Goal: Task Accomplishment & Management: Use online tool/utility

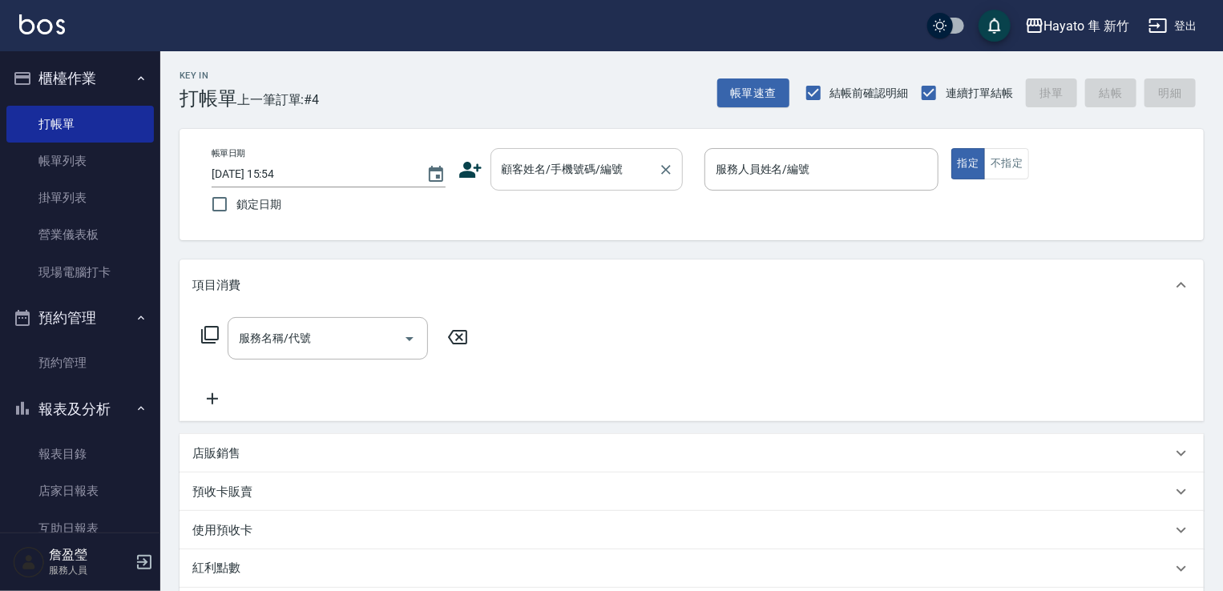
drag, startPoint x: 469, startPoint y: 175, endPoint x: 490, endPoint y: 189, distance: 26.0
click at [470, 184] on div "顧客姓名/手機號碼/編號 顧客姓名/手機號碼/編號" at bounding box center [575, 169] width 234 height 42
click at [477, 170] on icon at bounding box center [470, 170] width 22 height 16
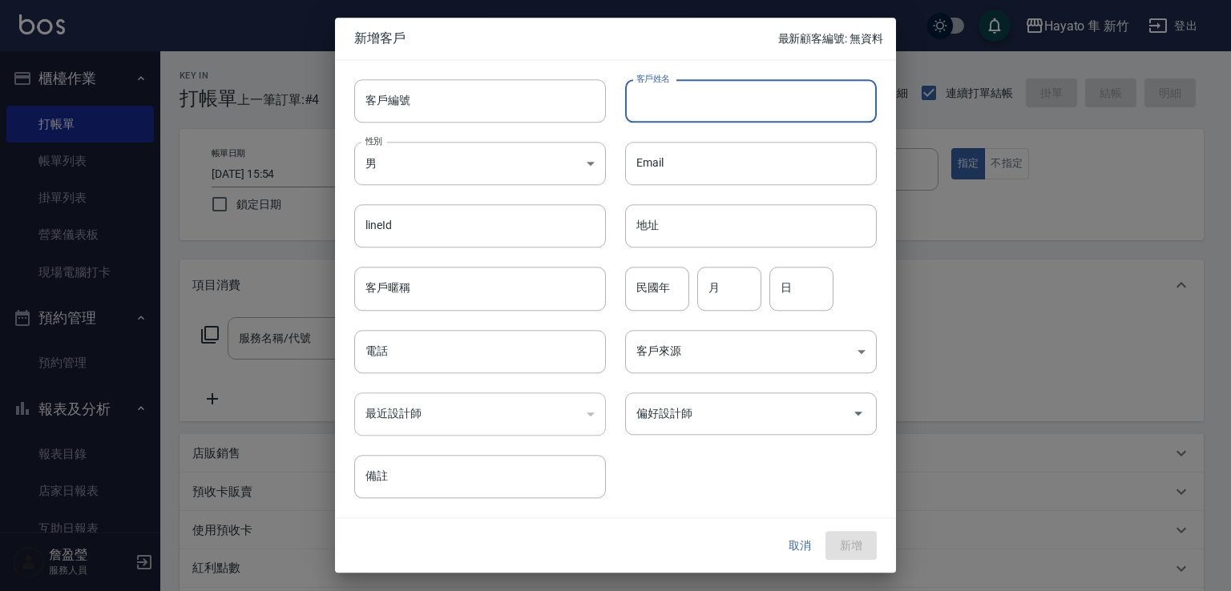
click at [670, 95] on input "客戶姓名" at bounding box center [751, 100] width 252 height 43
type input "[PERSON_NAME]"
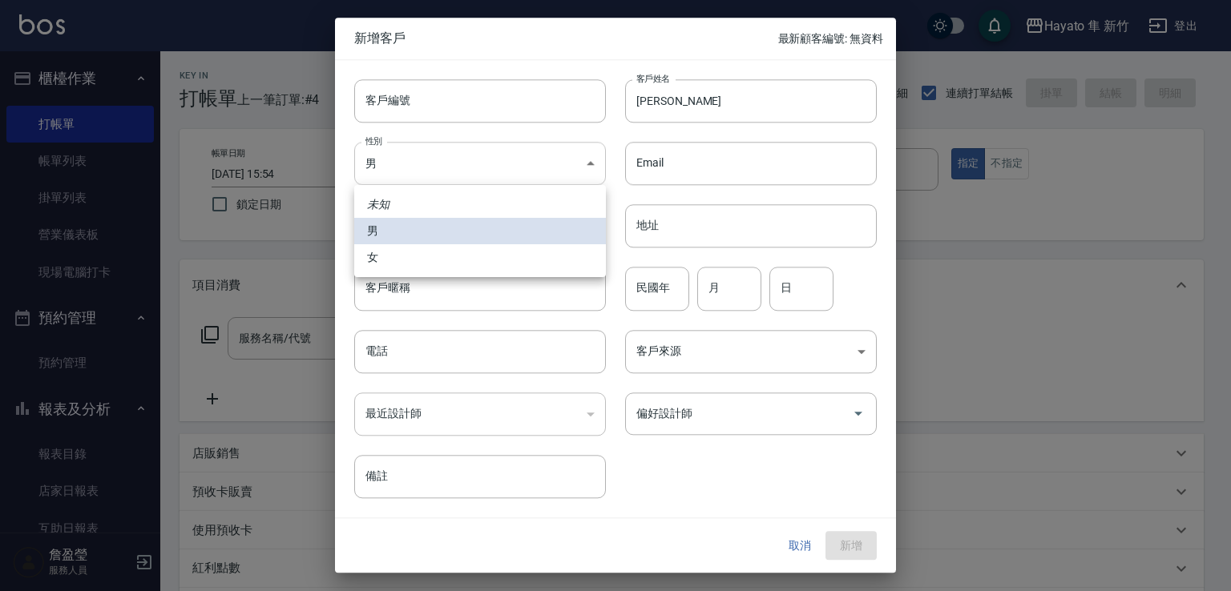
click at [574, 161] on body "Hayato 隼 新竹 登出 櫃檯作業 打帳單 帳單列表 掛單列表 營業儀表板 現場電腦打卡 預約管理 預約管理 報表及分析 報表目錄 店家日報表 互助日報表…" at bounding box center [615, 419] width 1231 height 839
click at [525, 260] on li "女" at bounding box center [480, 257] width 252 height 26
type input "[DEMOGRAPHIC_DATA]"
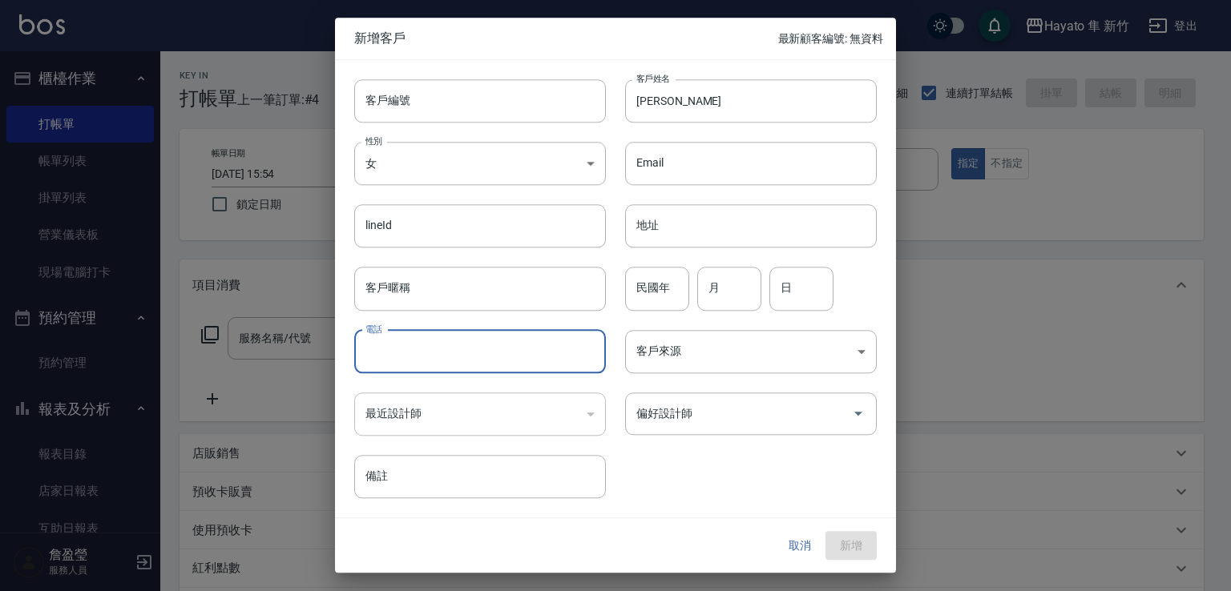
click at [510, 353] on input "電話" at bounding box center [480, 351] width 252 height 43
type input "0988296476"
click at [824, 371] on body "Hayato 隼 新竹 登出 櫃檯作業 打帳單 帳單列表 掛單列表 營業儀表板 現場電腦打卡 預約管理 預約管理 報表及分析 報表目錄 店家日報表 互助日報表…" at bounding box center [615, 419] width 1231 height 839
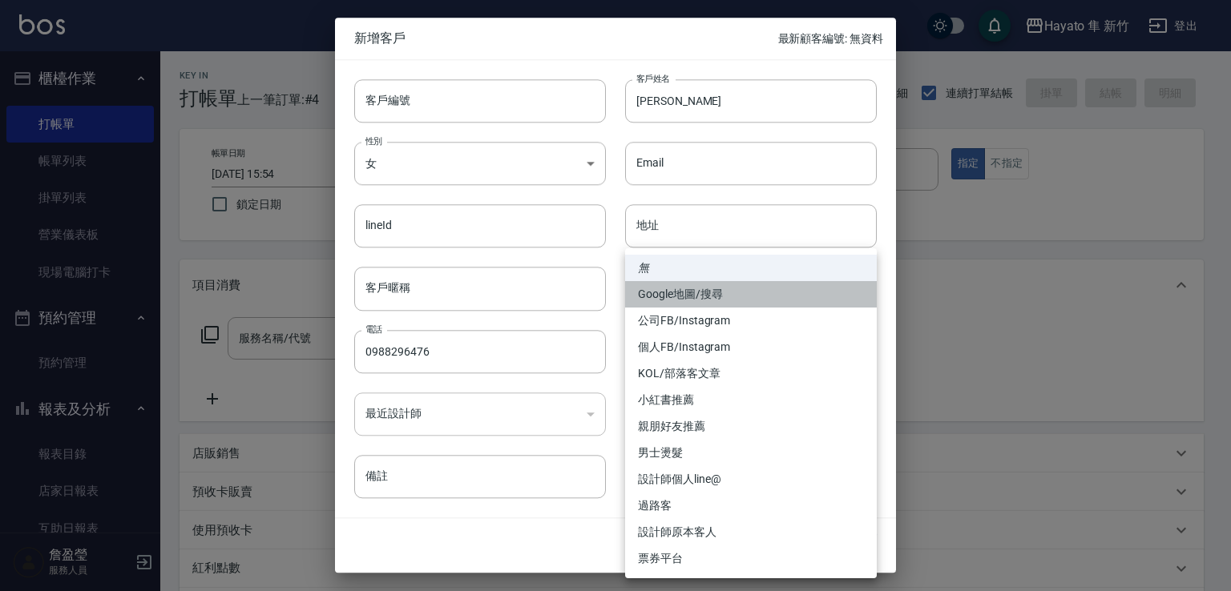
click at [696, 296] on li "Google地圖/搜尋" at bounding box center [751, 294] width 252 height 26
type input "Google地圖/搜尋"
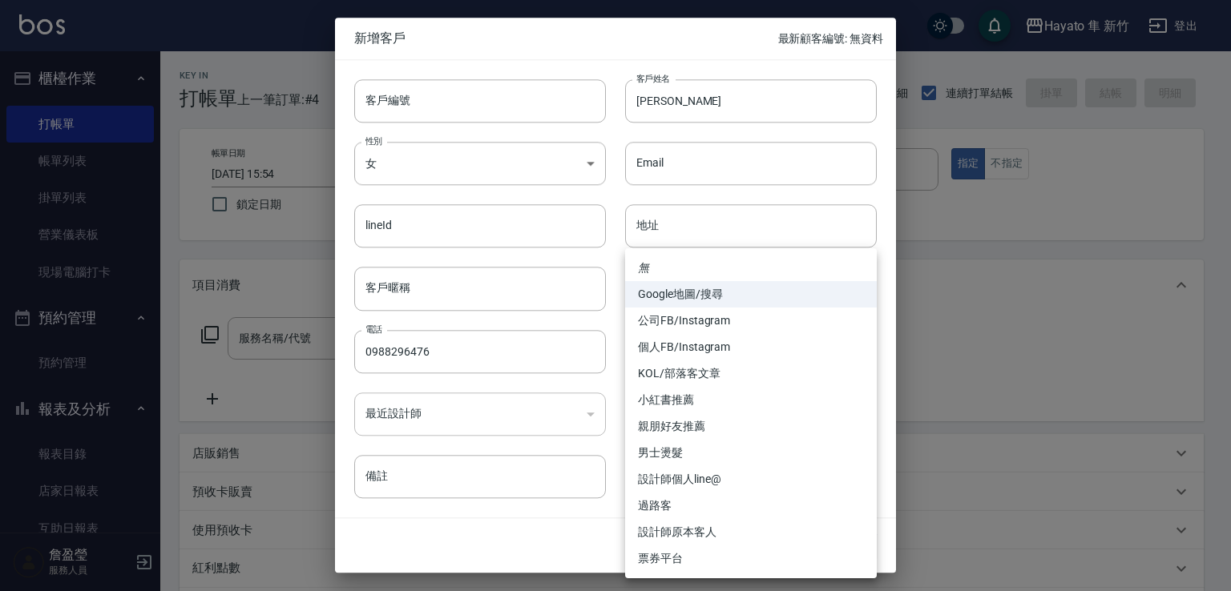
click at [757, 369] on body "Hayato 隼 新竹 登出 櫃檯作業 打帳單 帳單列表 掛單列表 營業儀表板 現場電腦打卡 預約管理 預約管理 報表及分析 報表目錄 店家日報表 互助日報表…" at bounding box center [615, 419] width 1231 height 839
click at [827, 289] on li "Google地圖/搜尋" at bounding box center [751, 294] width 252 height 26
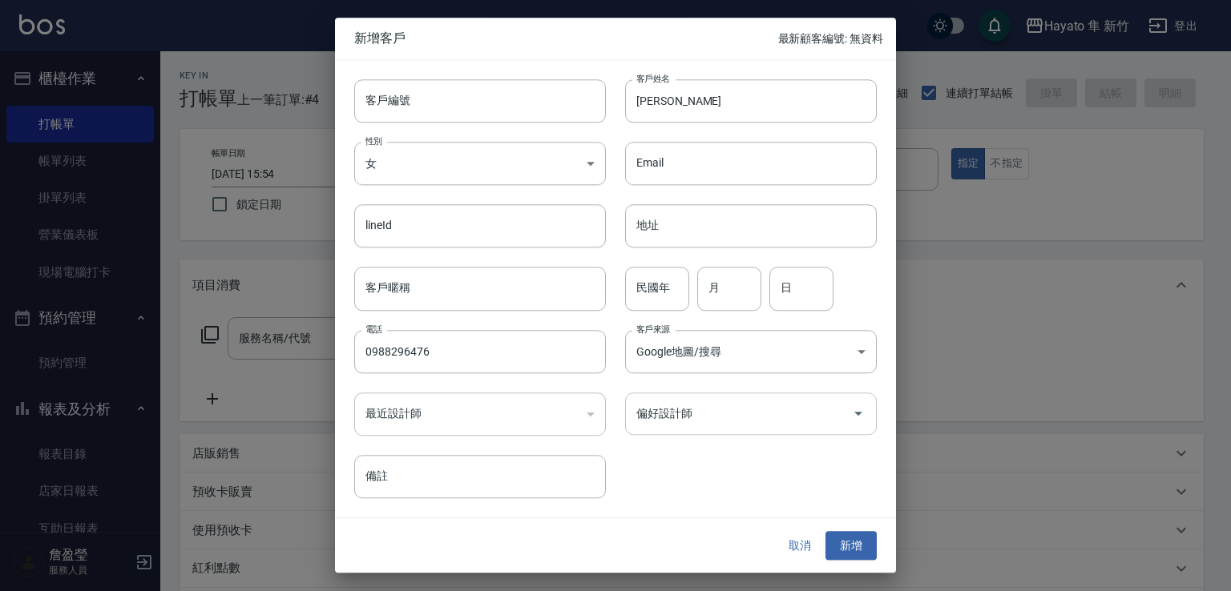
click at [787, 421] on input "偏好設計師" at bounding box center [738, 414] width 213 height 28
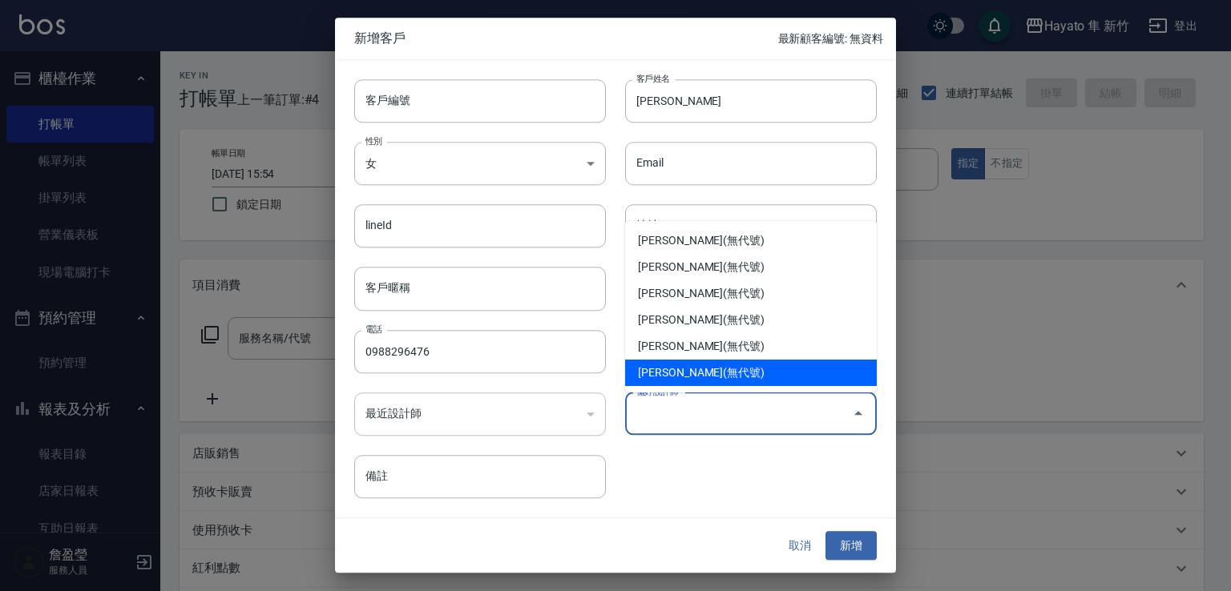
click at [775, 369] on li "[PERSON_NAME](無代號)" at bounding box center [751, 373] width 252 height 26
type input "詹盈瑩"
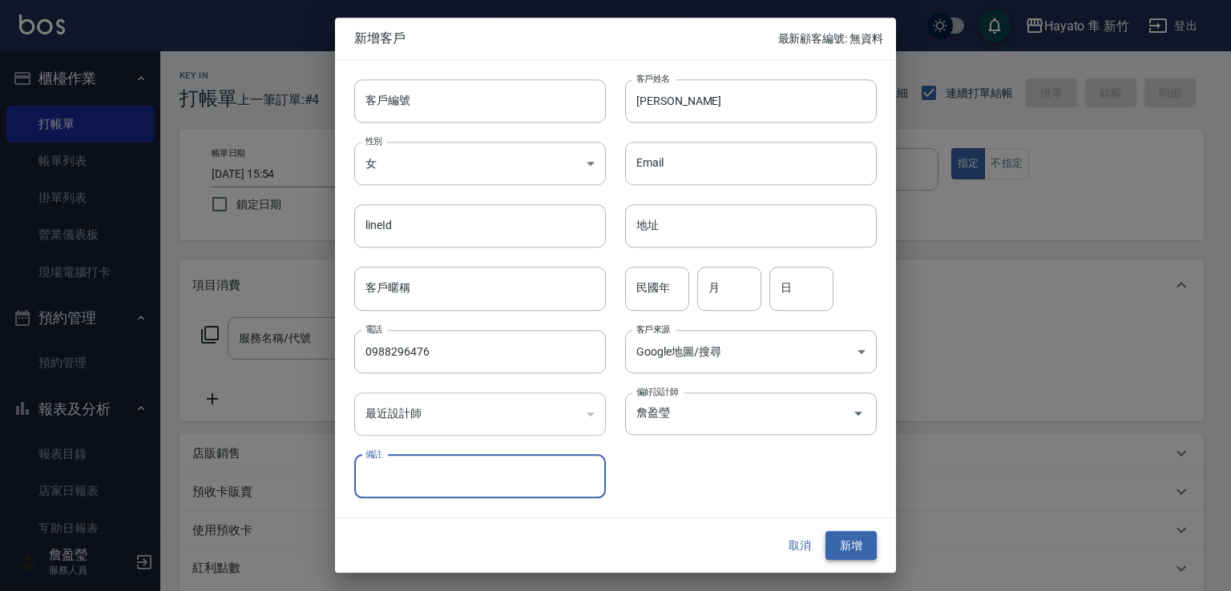
click at [857, 556] on button "新增" at bounding box center [850, 546] width 51 height 30
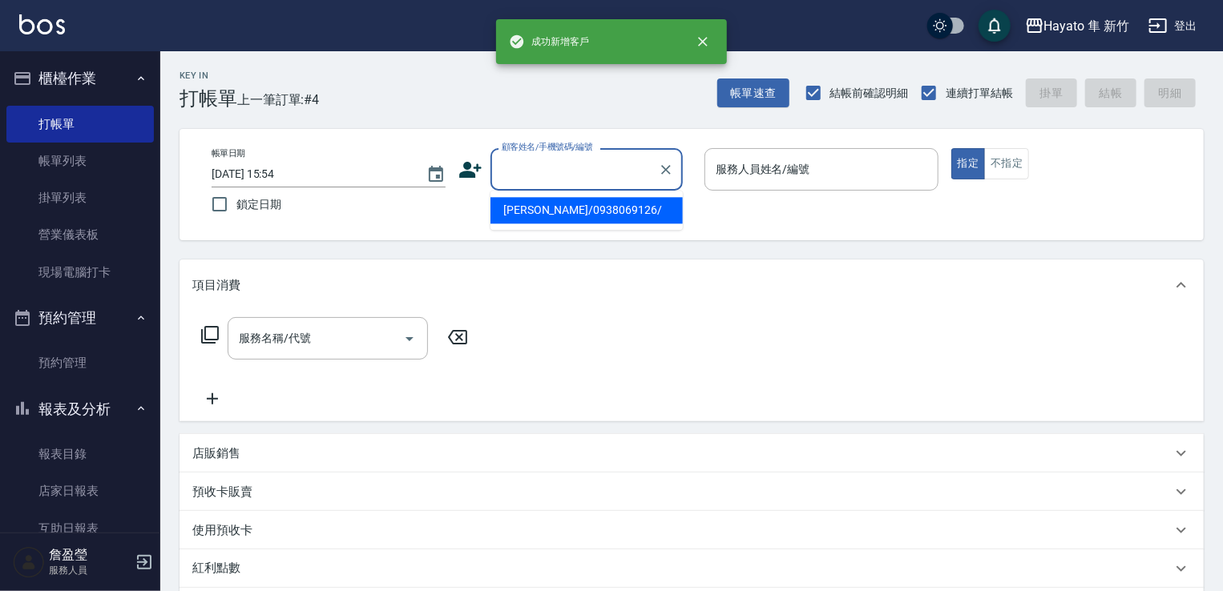
click at [601, 174] on input "顧客姓名/手機號碼/編號" at bounding box center [575, 169] width 154 height 28
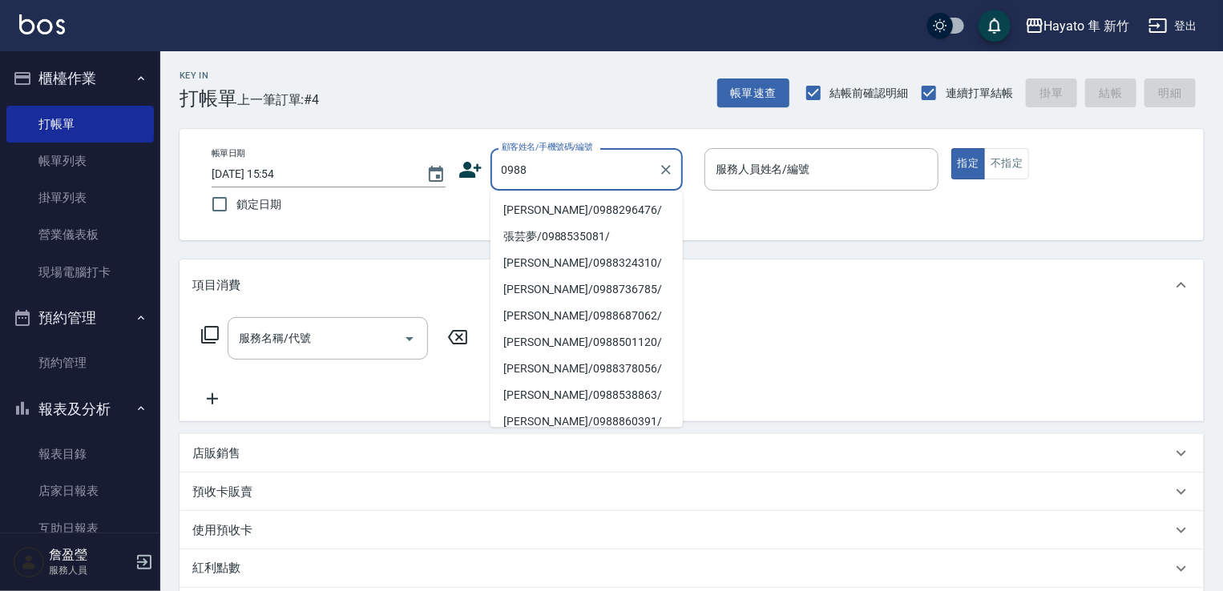
click at [577, 217] on li "[PERSON_NAME]/0988296476/" at bounding box center [586, 210] width 192 height 26
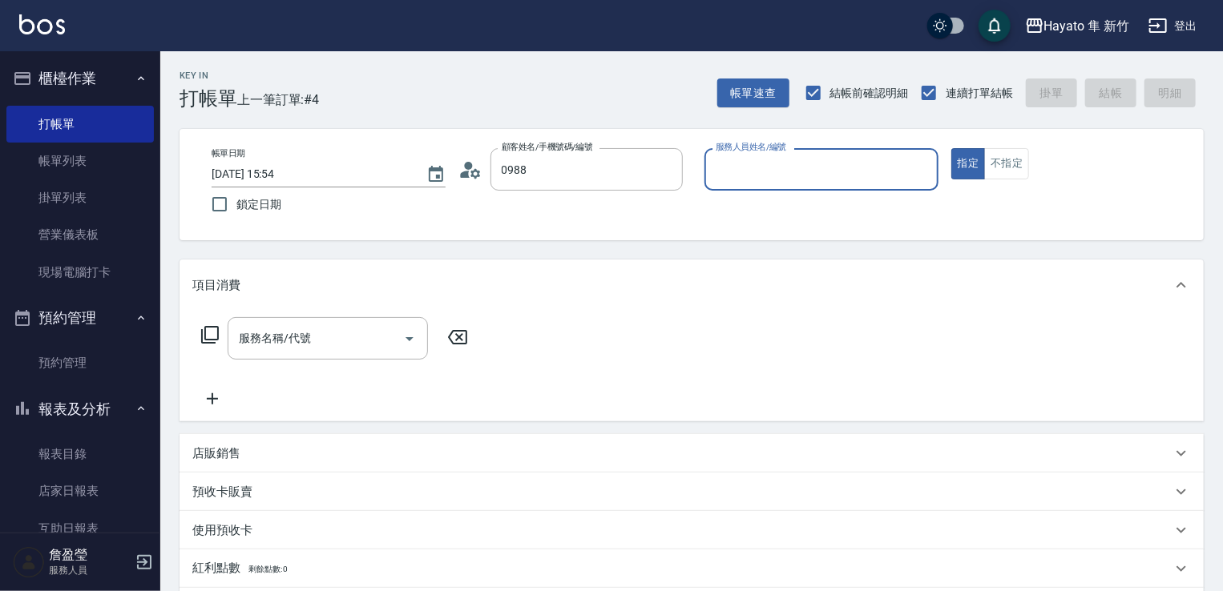
type input "[PERSON_NAME]/0988296476/"
type input "[PERSON_NAME](無代號)"
click at [1005, 170] on button "不指定" at bounding box center [1006, 163] width 45 height 31
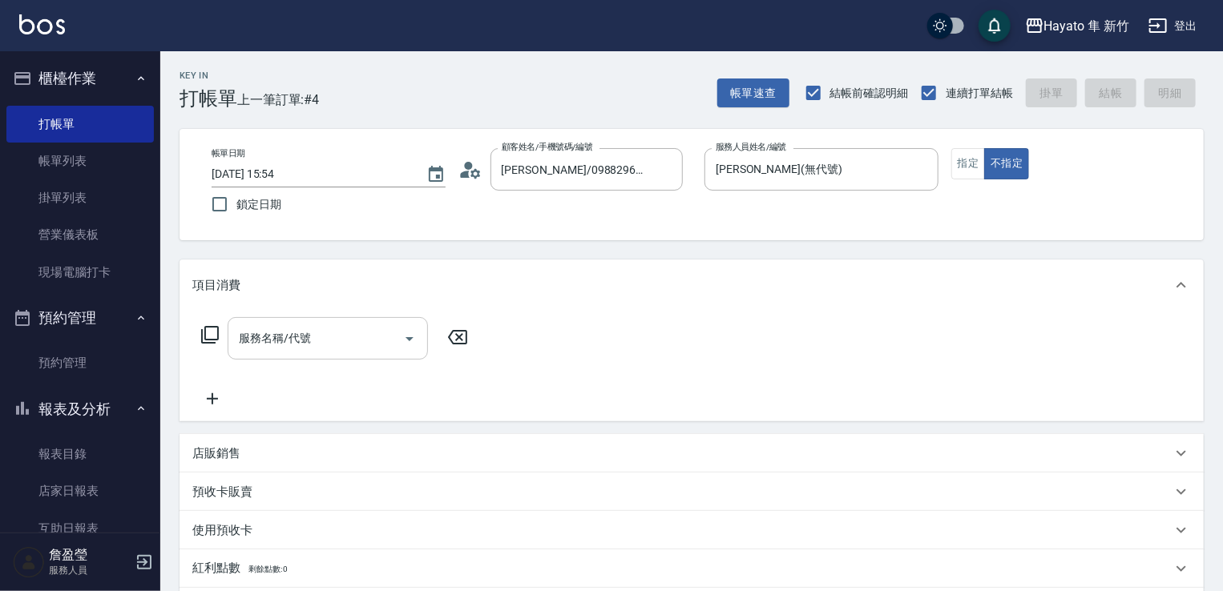
drag, startPoint x: 301, startPoint y: 360, endPoint x: 314, endPoint y: 353, distance: 14.3
click at [308, 357] on div "服務名稱/代號" at bounding box center [328, 338] width 200 height 42
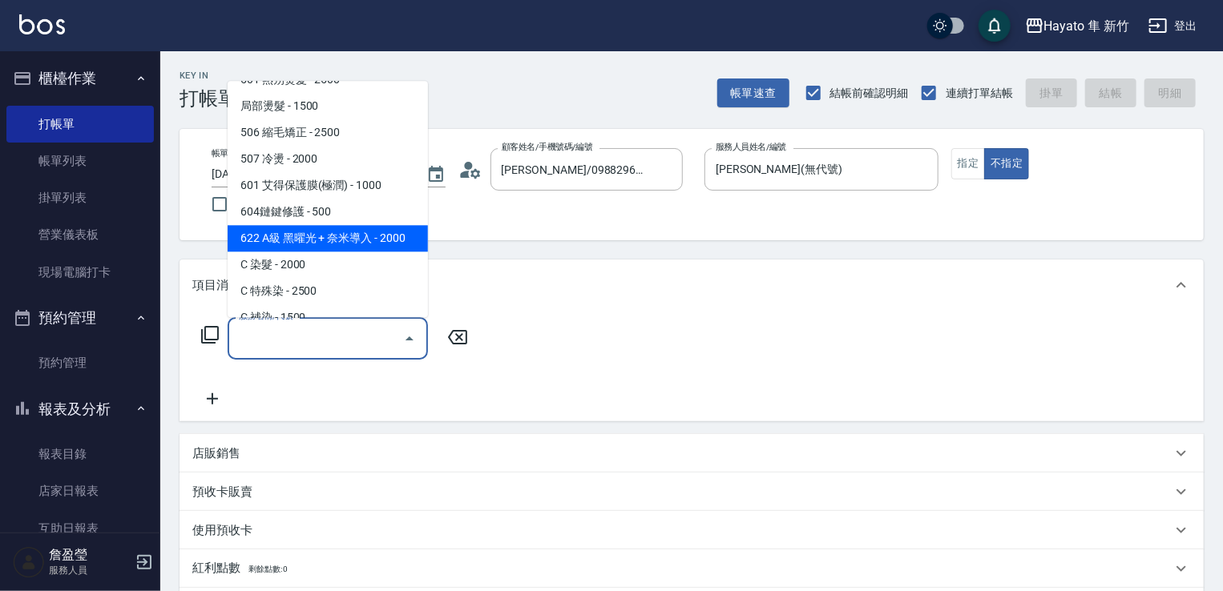
scroll to position [279, 0]
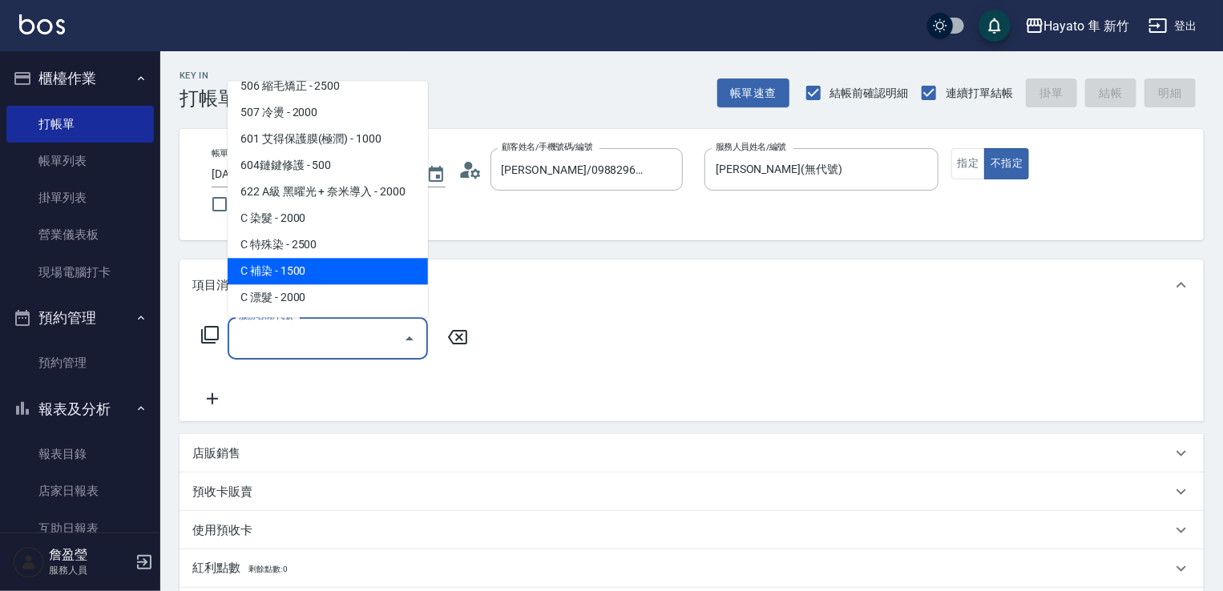
click at [321, 272] on span "C 補染 - 1500" at bounding box center [328, 271] width 200 height 26
type input "C 補染(704)"
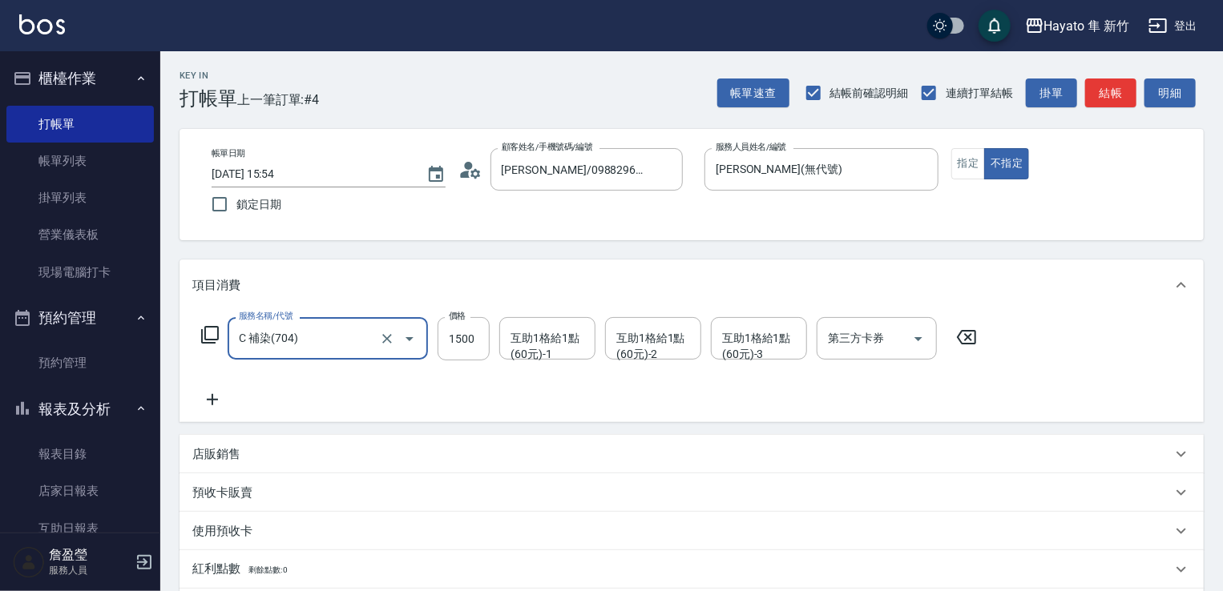
click at [234, 468] on div "店販銷售" at bounding box center [692, 454] width 1024 height 38
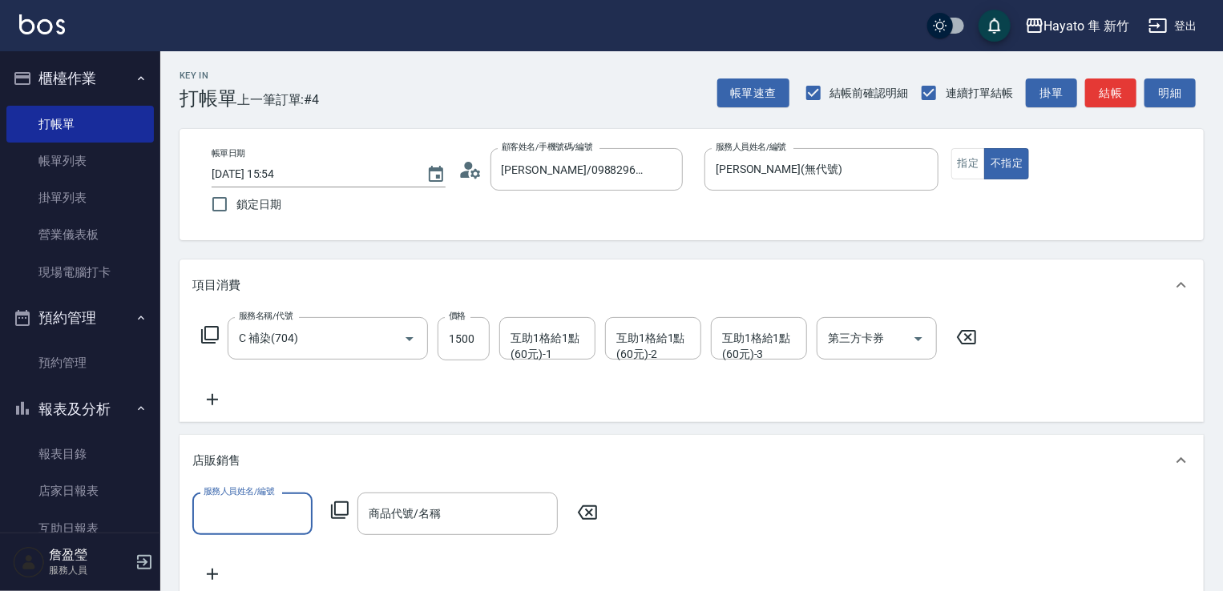
scroll to position [0, 0]
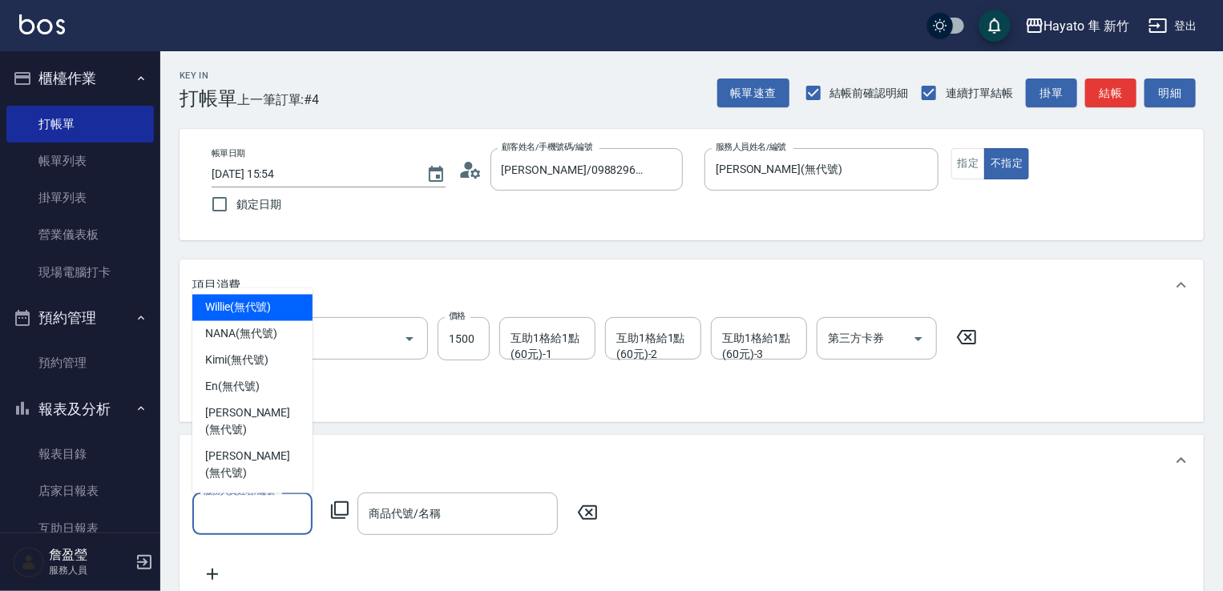
click at [270, 506] on input "服務人員姓名/編號" at bounding box center [253, 514] width 106 height 28
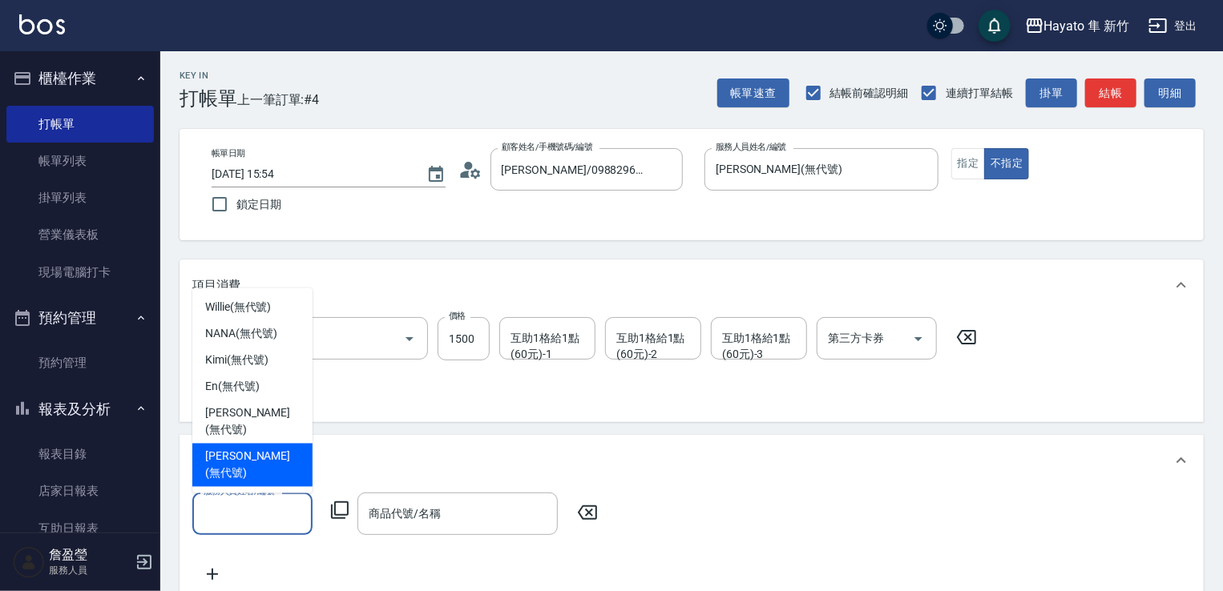
click at [274, 463] on div "[PERSON_NAME] (無代號)" at bounding box center [252, 465] width 120 height 43
type input "[PERSON_NAME](無代號)"
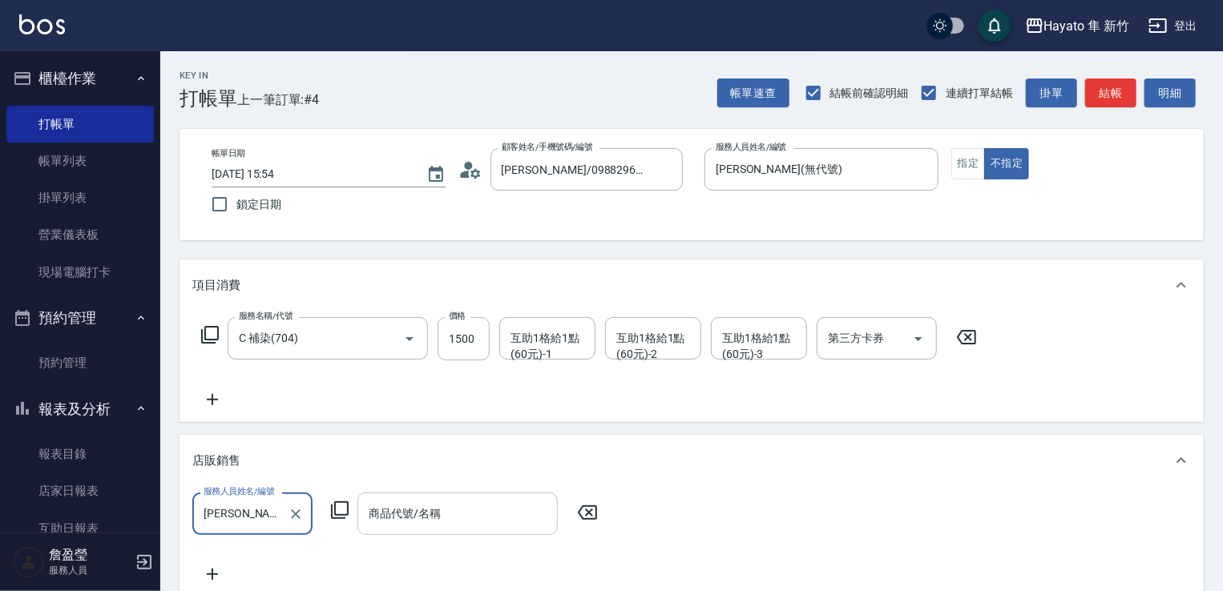
click at [428, 530] on div "商品代號/名稱" at bounding box center [457, 514] width 200 height 42
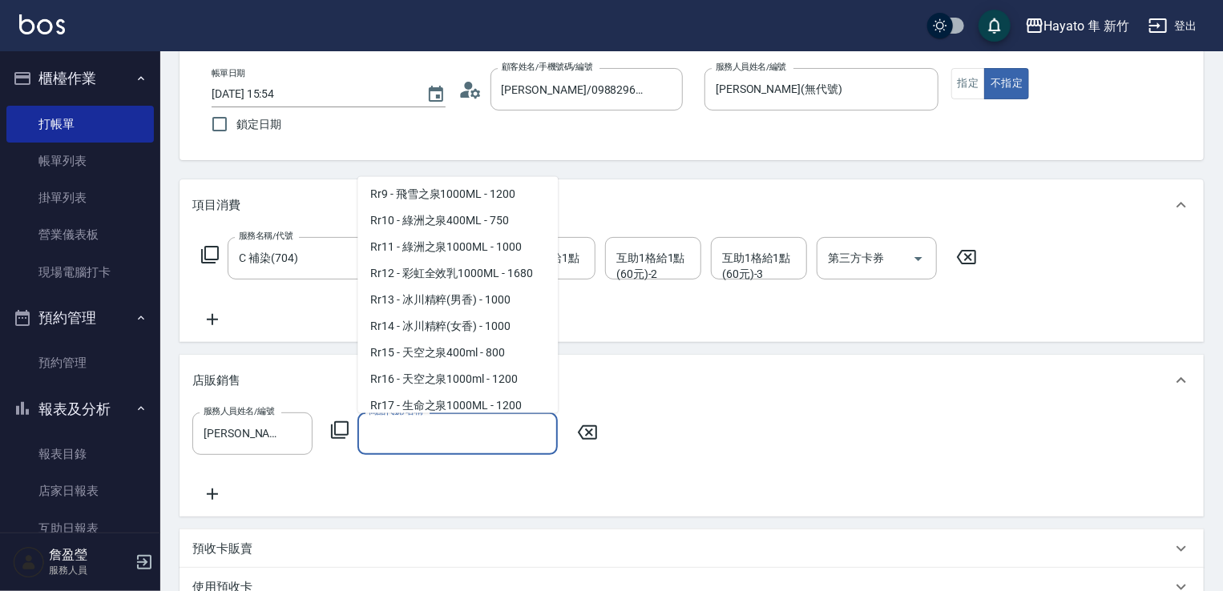
scroll to position [801, 0]
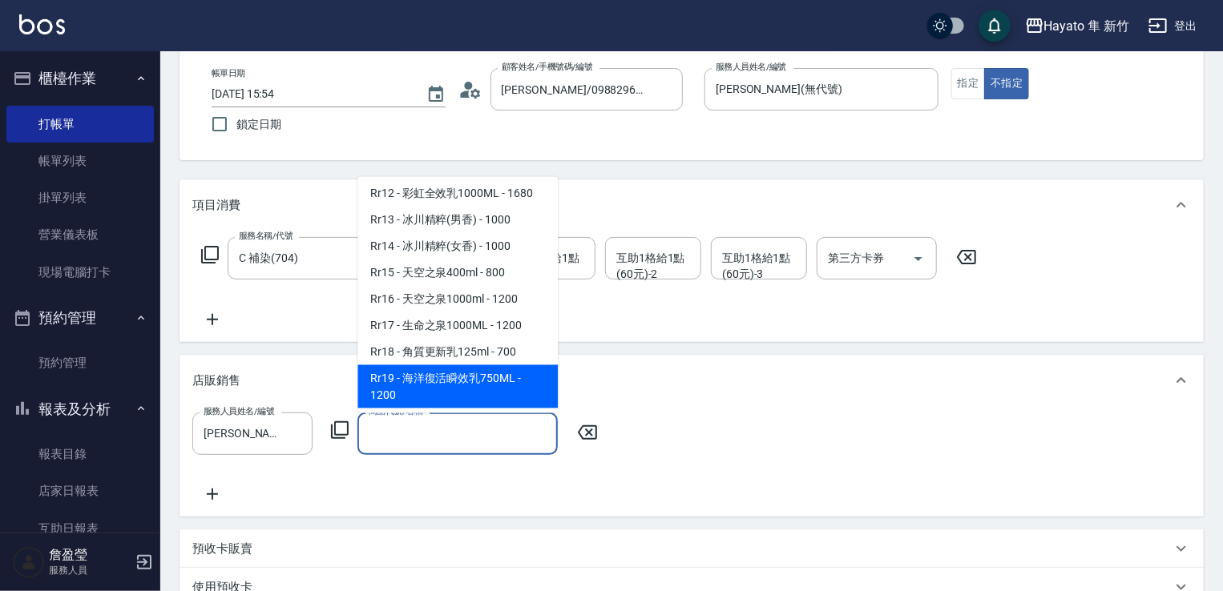
click at [482, 401] on span "Rr19 - 海洋復活瞬效乳750ML - 1200" at bounding box center [457, 386] width 200 height 43
type input "海洋復活瞬效乳750ML"
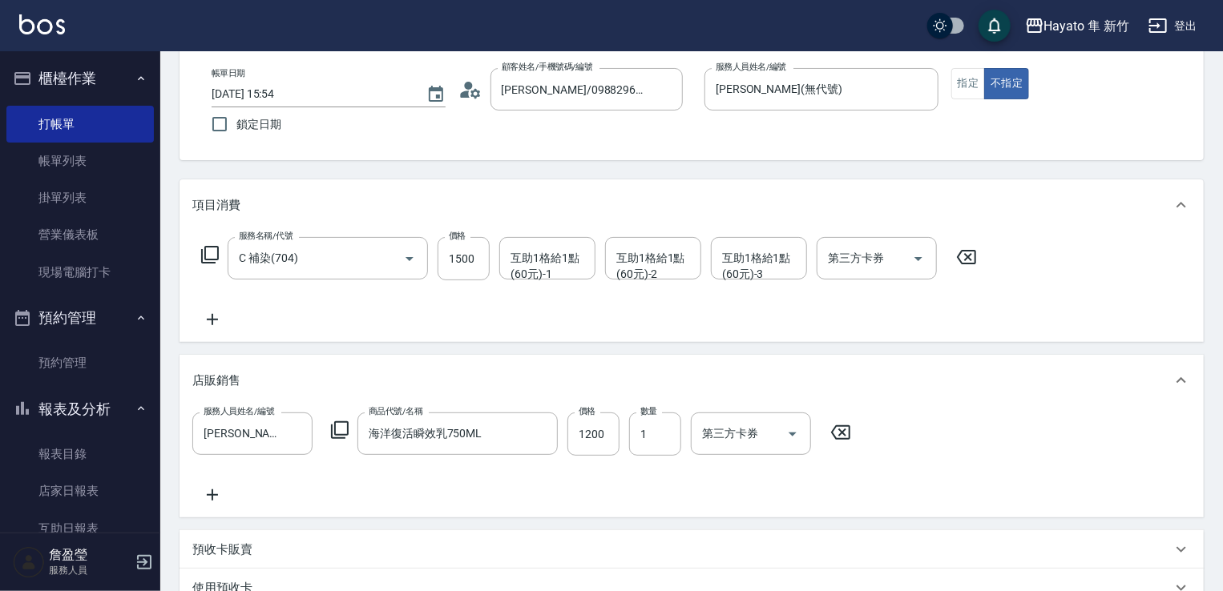
click at [199, 501] on icon at bounding box center [212, 495] width 40 height 19
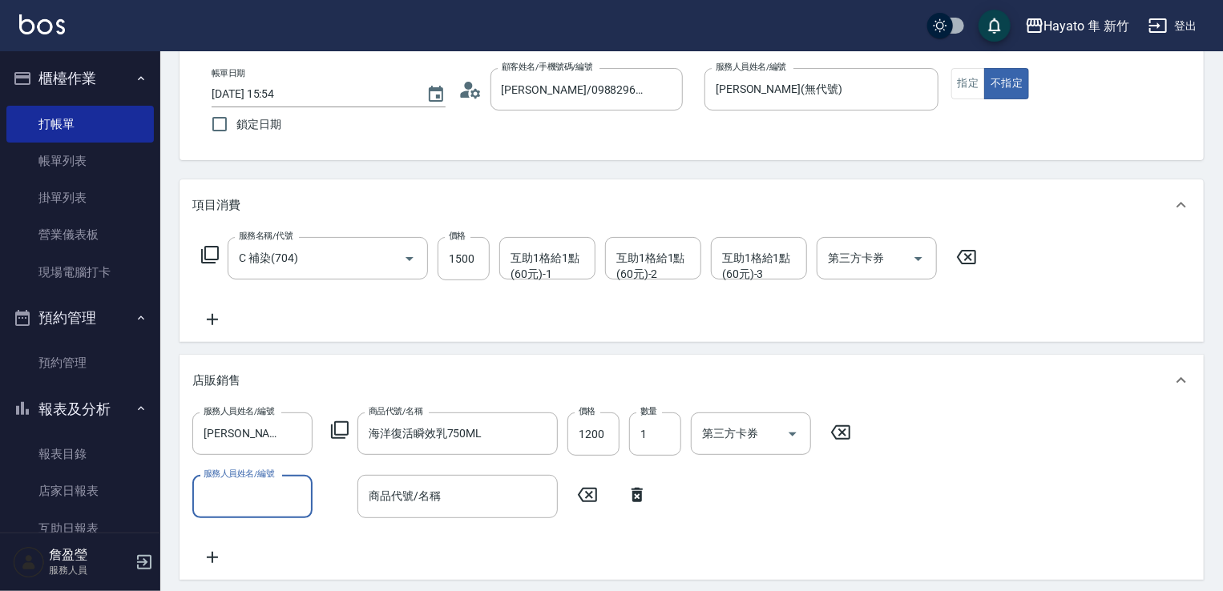
click at [218, 506] on input "服務人員姓名/編號" at bounding box center [253, 496] width 106 height 28
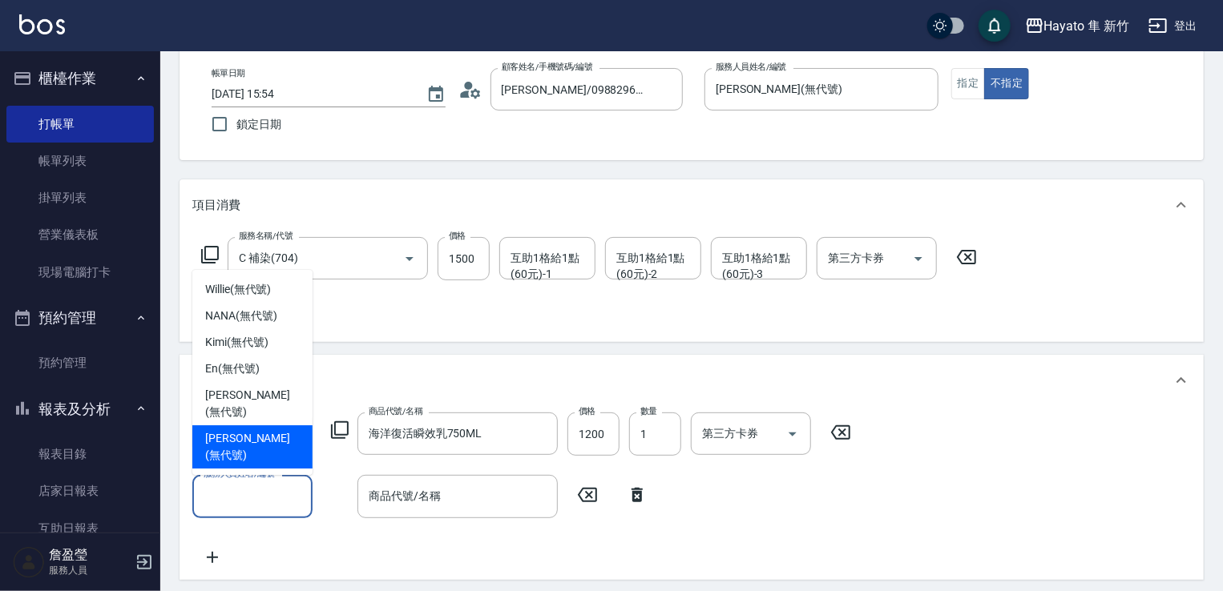
drag, startPoint x: 226, startPoint y: 452, endPoint x: 328, endPoint y: 491, distance: 109.1
click at [230, 450] on span "[PERSON_NAME] (無代號)" at bounding box center [252, 447] width 95 height 34
type input "[PERSON_NAME](無代號)"
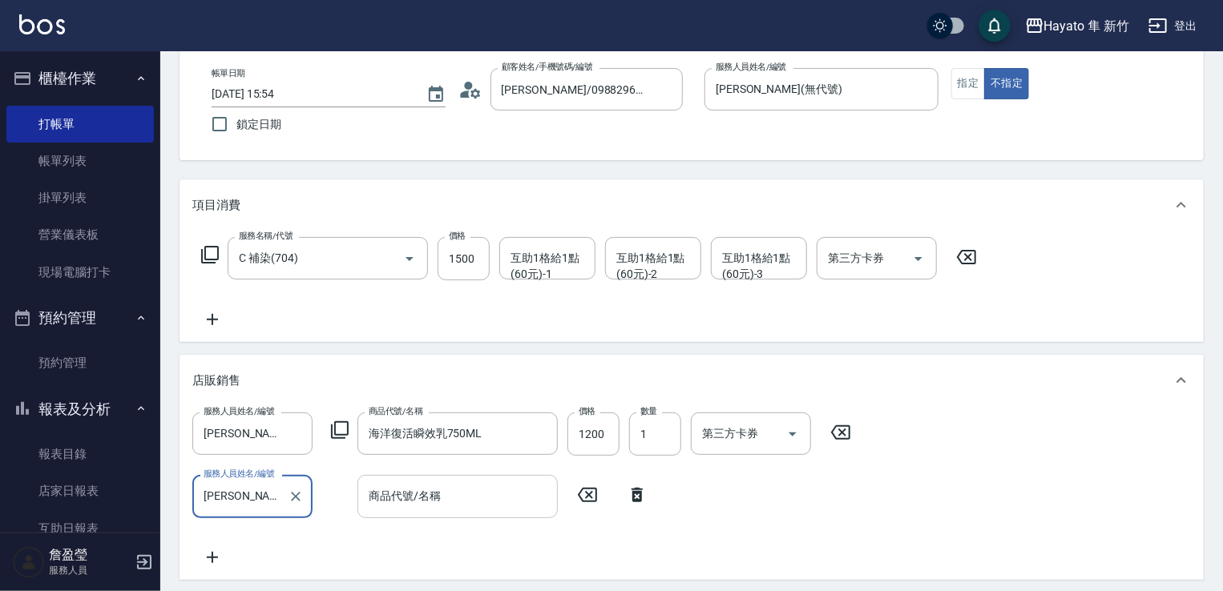
click at [434, 496] on input "商品代號/名稱" at bounding box center [458, 496] width 186 height 28
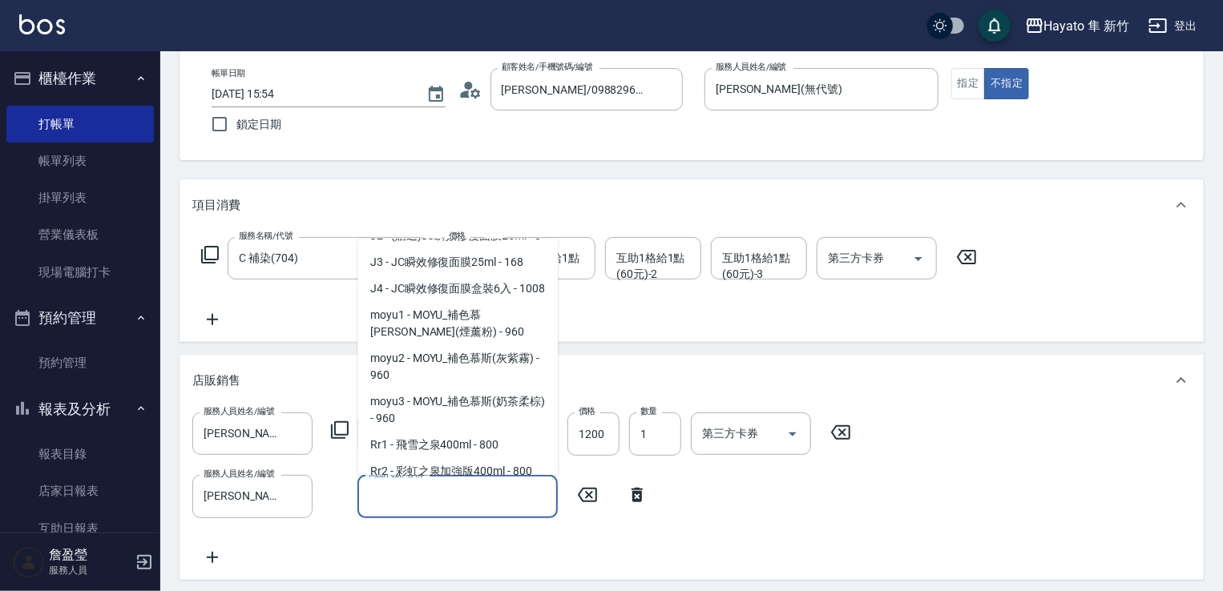
scroll to position [481, 0]
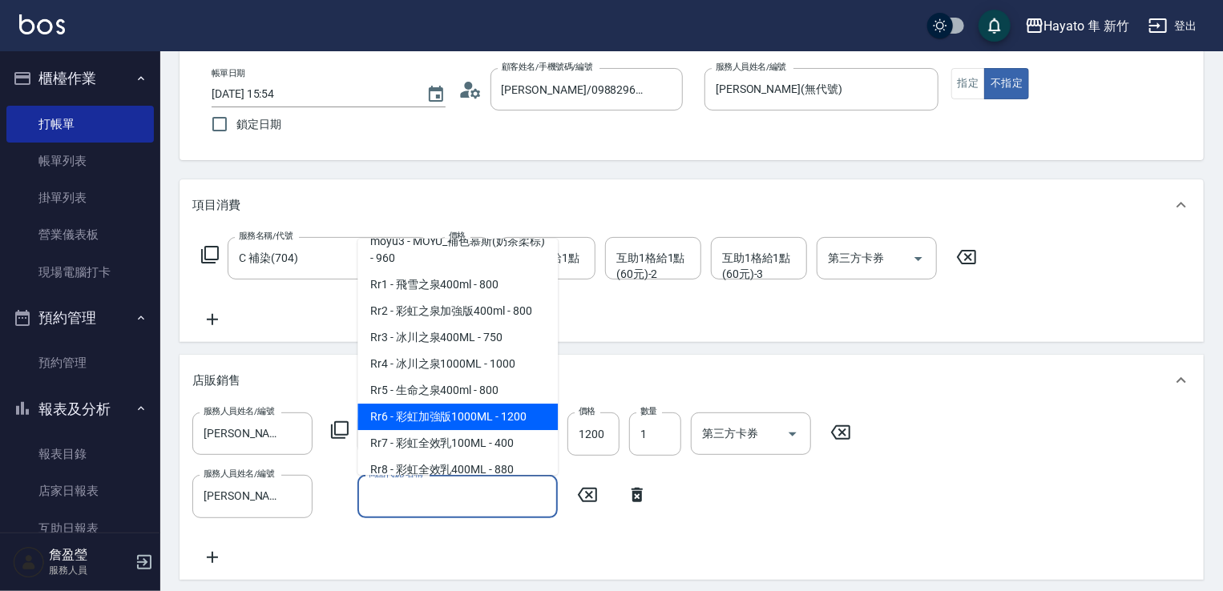
click at [470, 430] on span "Rr6 - 彩虹加強版1000ML - 1200" at bounding box center [457, 417] width 200 height 26
type input "彩虹加強版1000ML"
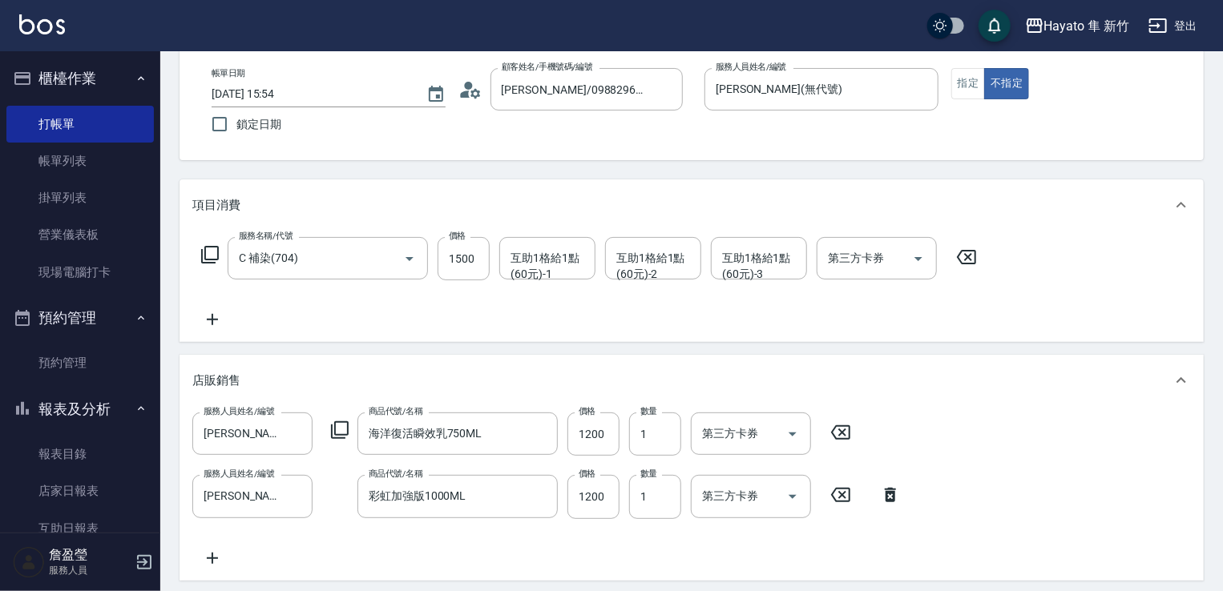
click at [210, 563] on icon at bounding box center [212, 558] width 40 height 19
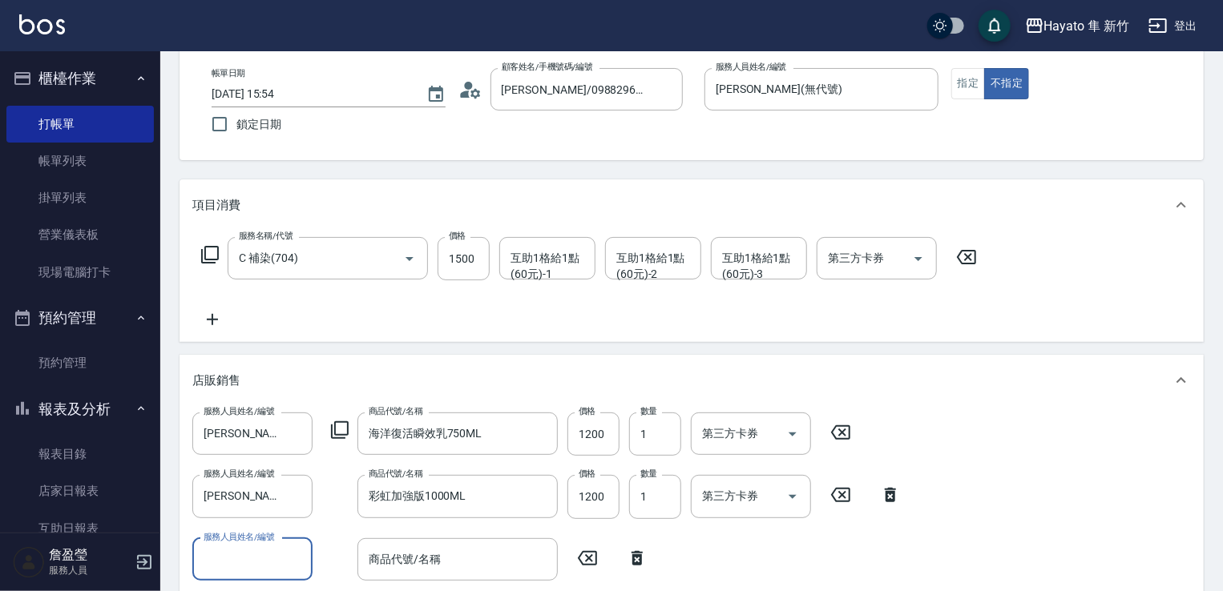
click at [210, 563] on input "服務人員姓名/編號" at bounding box center [253, 560] width 106 height 28
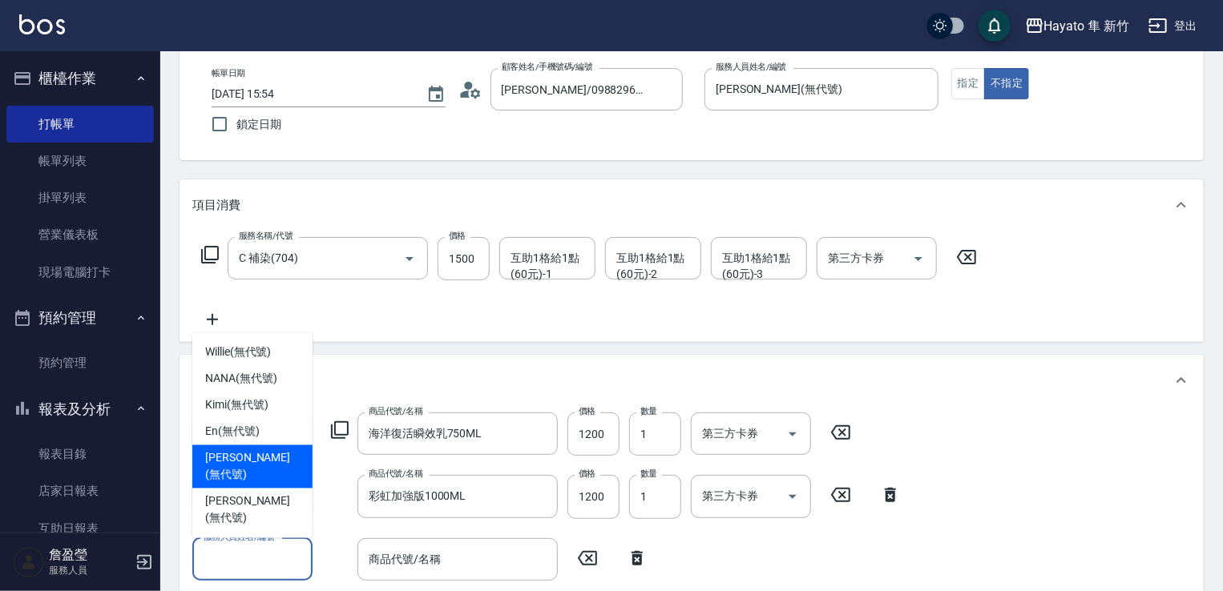
click at [246, 523] on span "[PERSON_NAME] (無代號)" at bounding box center [252, 511] width 95 height 34
type input "[PERSON_NAME](無代號)"
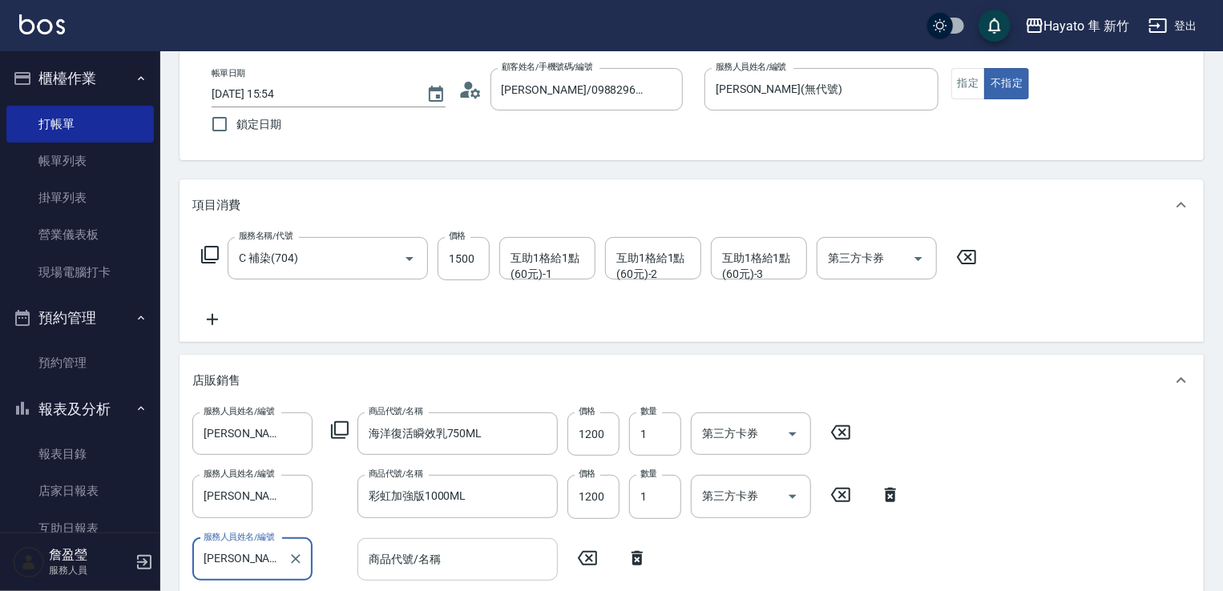
click at [406, 562] on div "商品代號/名稱 商品代號/名稱" at bounding box center [457, 560] width 200 height 42
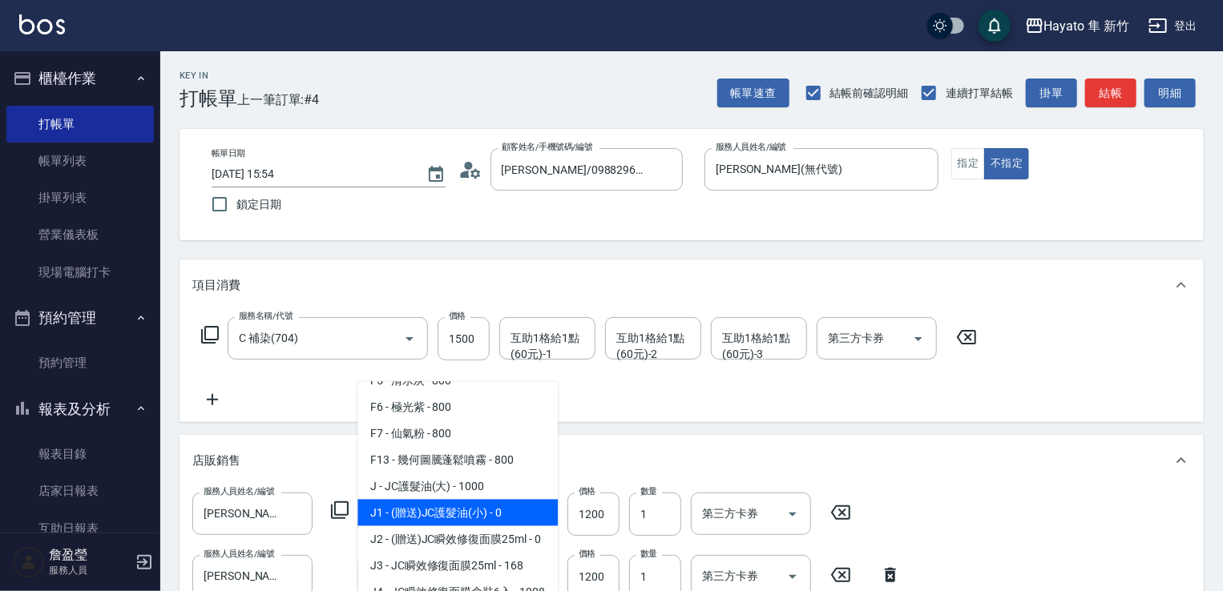
scroll to position [160, 0]
click at [462, 504] on span "J1 - (贈送)JC護髮油(小) - 0" at bounding box center [457, 512] width 200 height 26
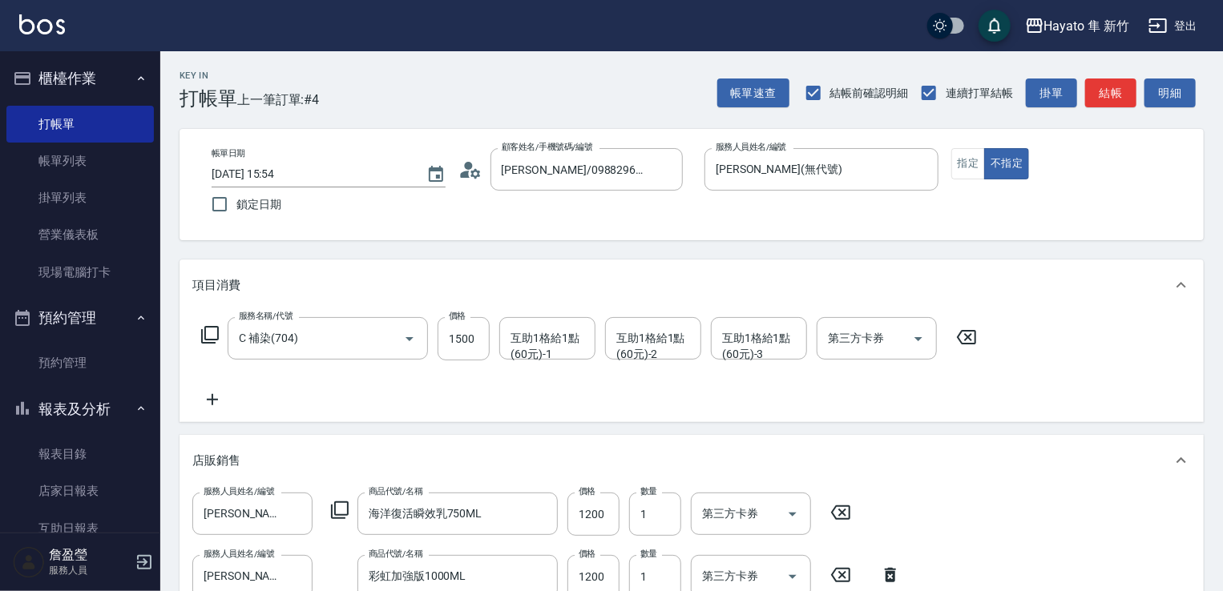
type input "(贈送)JC護髮油(小)"
click at [1007, 502] on div "服務人員姓名/編號 [PERSON_NAME](無代號) 服務人員姓名/編號 商品代號/名稱 海洋復活瞬效乳750ML 商品代號/名稱 價格 1200 價格 …" at bounding box center [691, 601] width 999 height 217
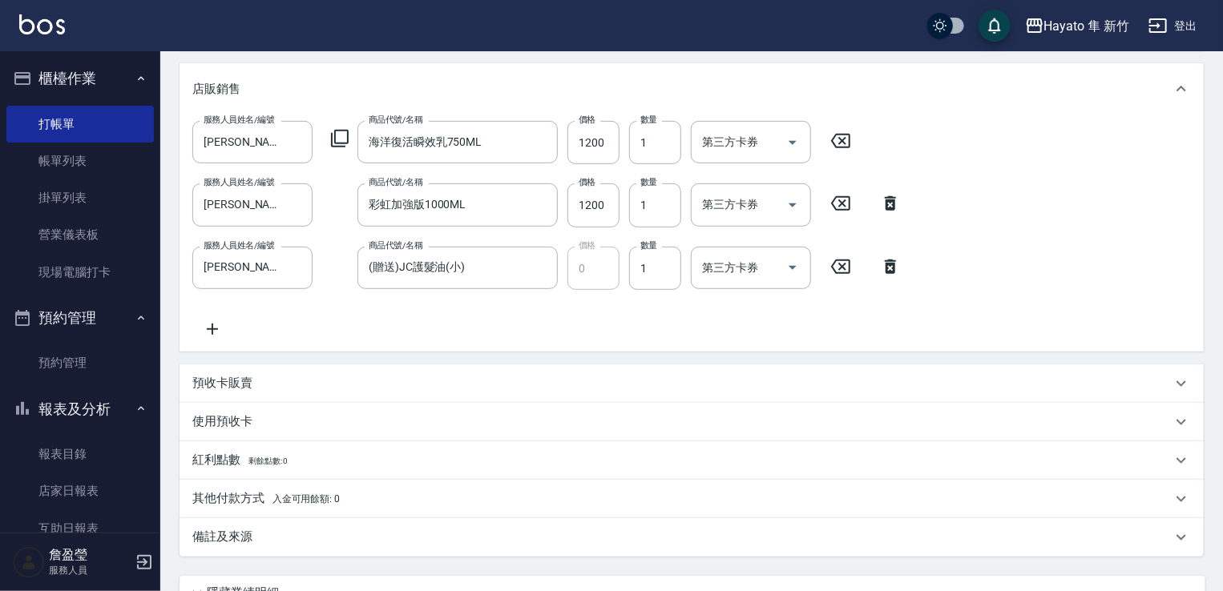
scroll to position [401, 0]
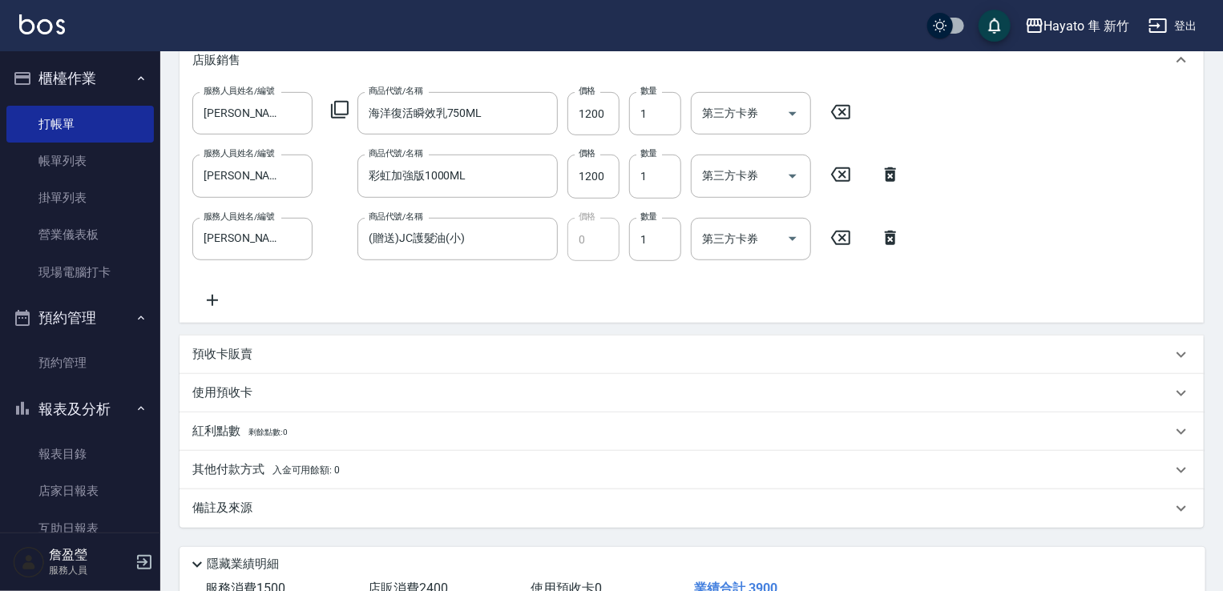
click at [276, 518] on div "備註及來源" at bounding box center [692, 509] width 1024 height 38
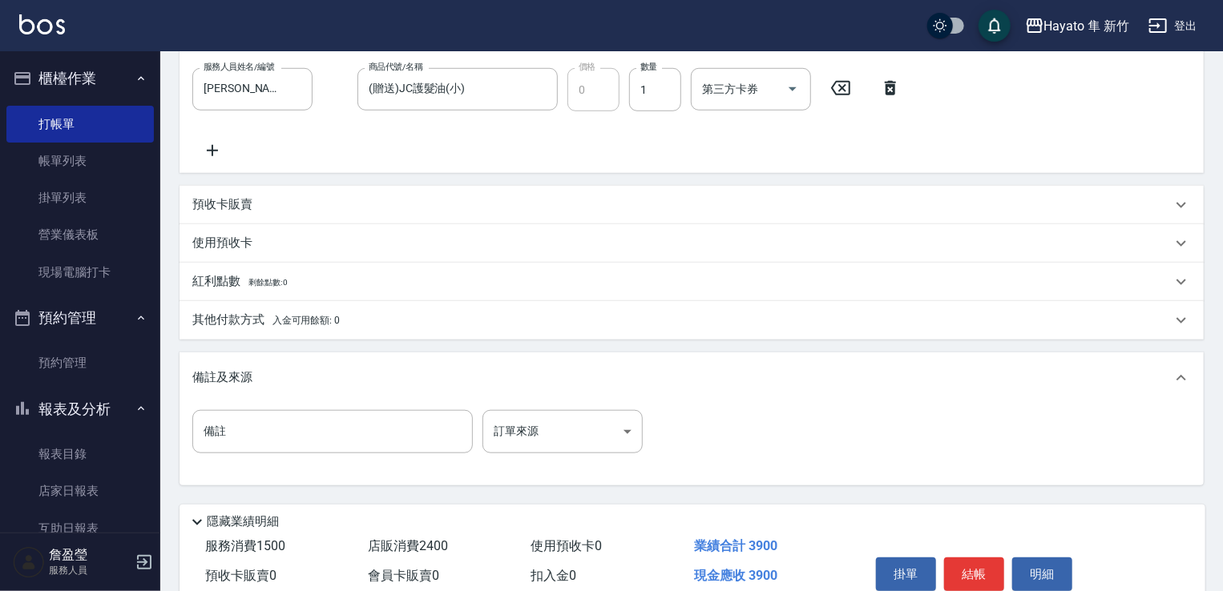
scroll to position [561, 0]
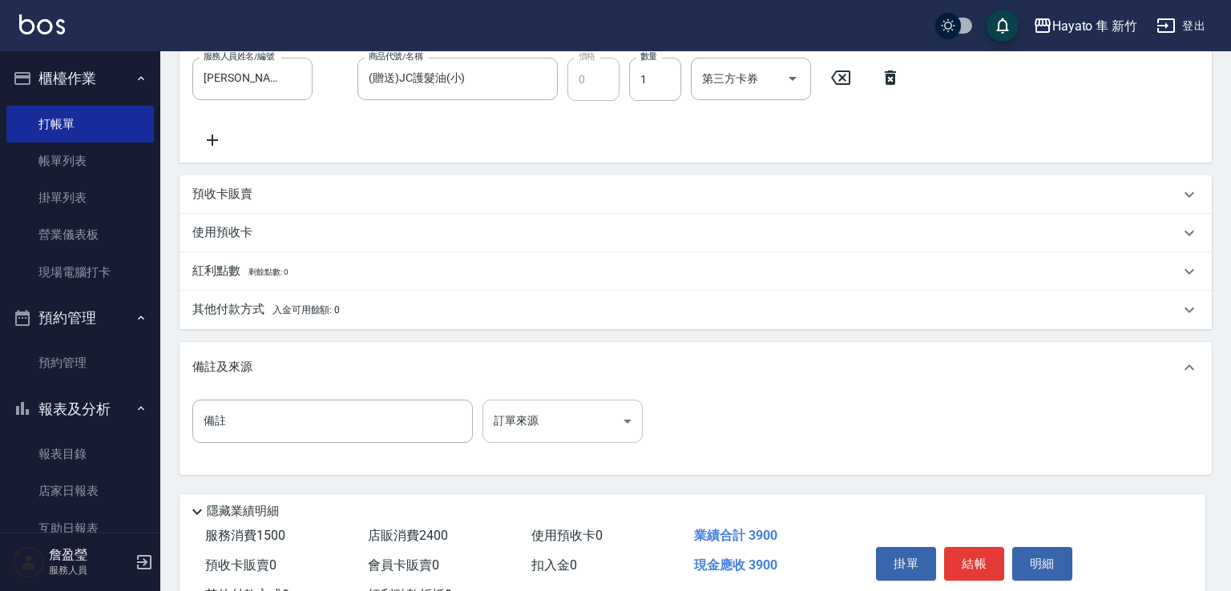
click at [547, 437] on body "Hayato 隼 新竹 登出 櫃檯作業 打帳單 帳單列表 掛單列表 營業儀表板 現場電腦打卡 預約管理 預約管理 報表及分析 報表目錄 店家日報表 互助日報表…" at bounding box center [615, 44] width 1231 height 1210
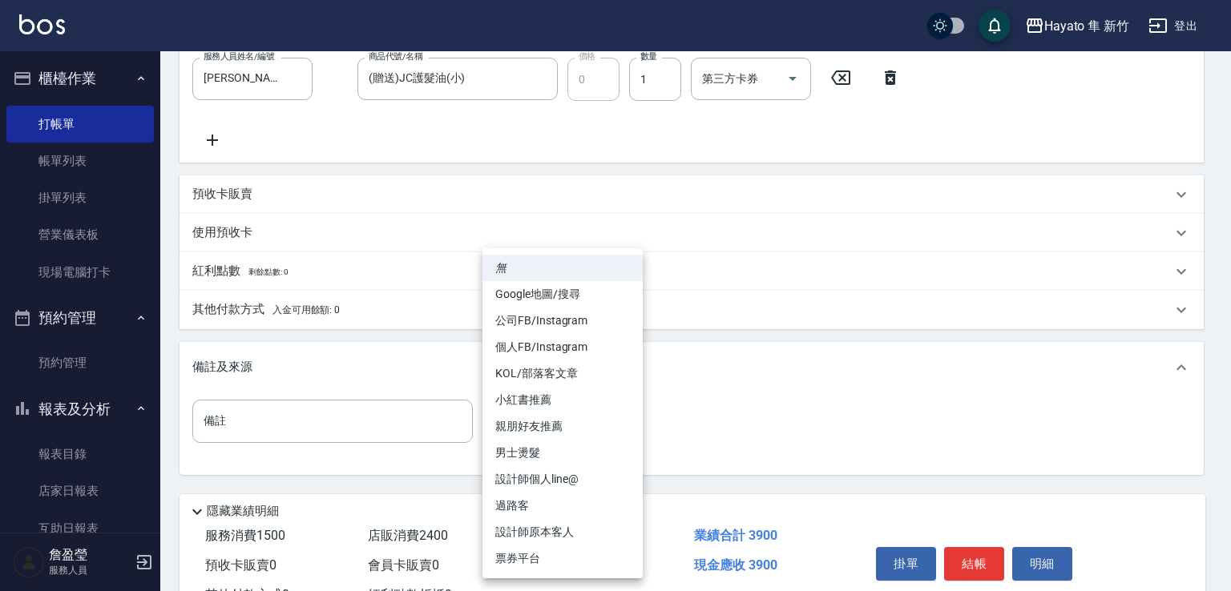
click at [526, 301] on li "Google地圖/搜尋" at bounding box center [562, 294] width 160 height 26
type input "Google地圖/搜尋"
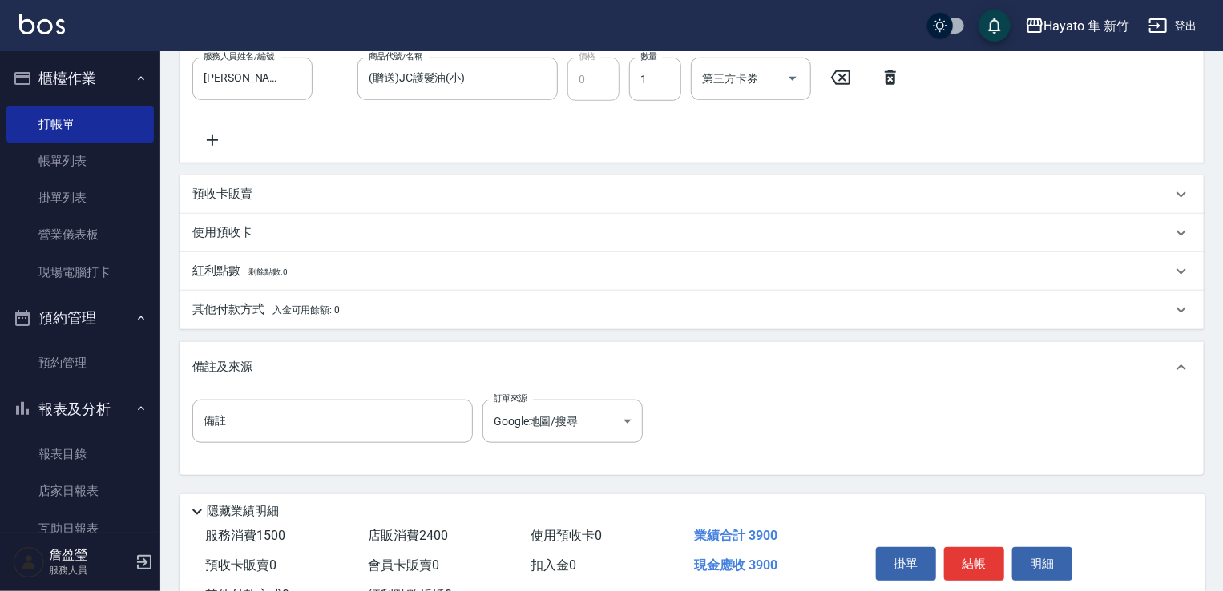
click at [676, 421] on div "備註 備註 訂單來源 Google地圖/搜尋 Google地圖/搜尋 訂單來源" at bounding box center [691, 431] width 999 height 63
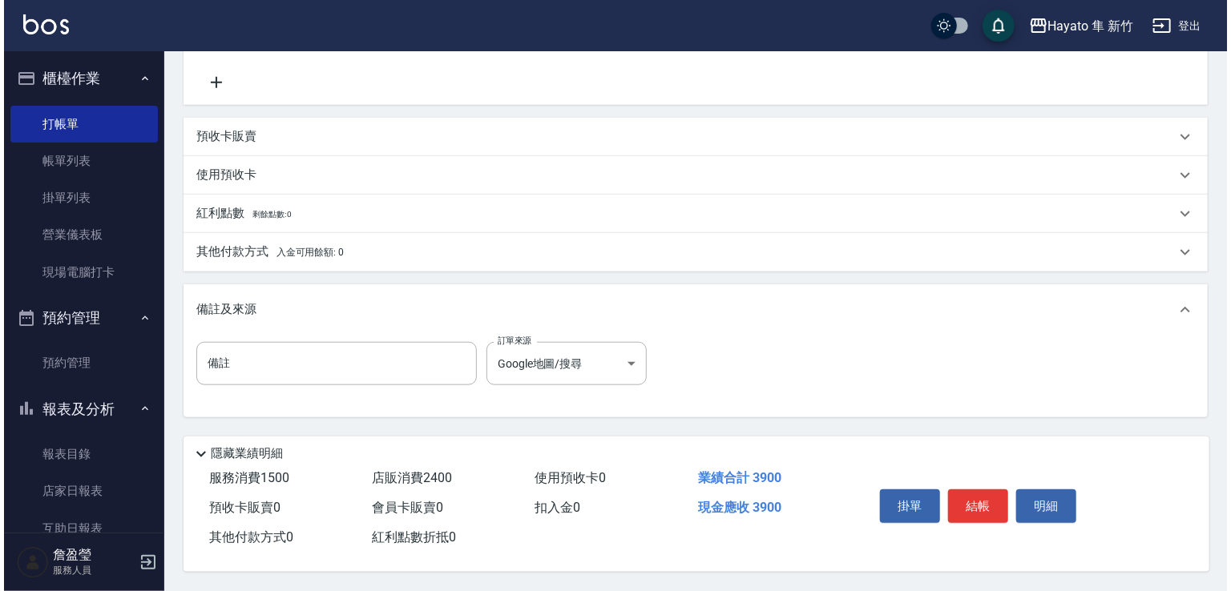
scroll to position [623, 0]
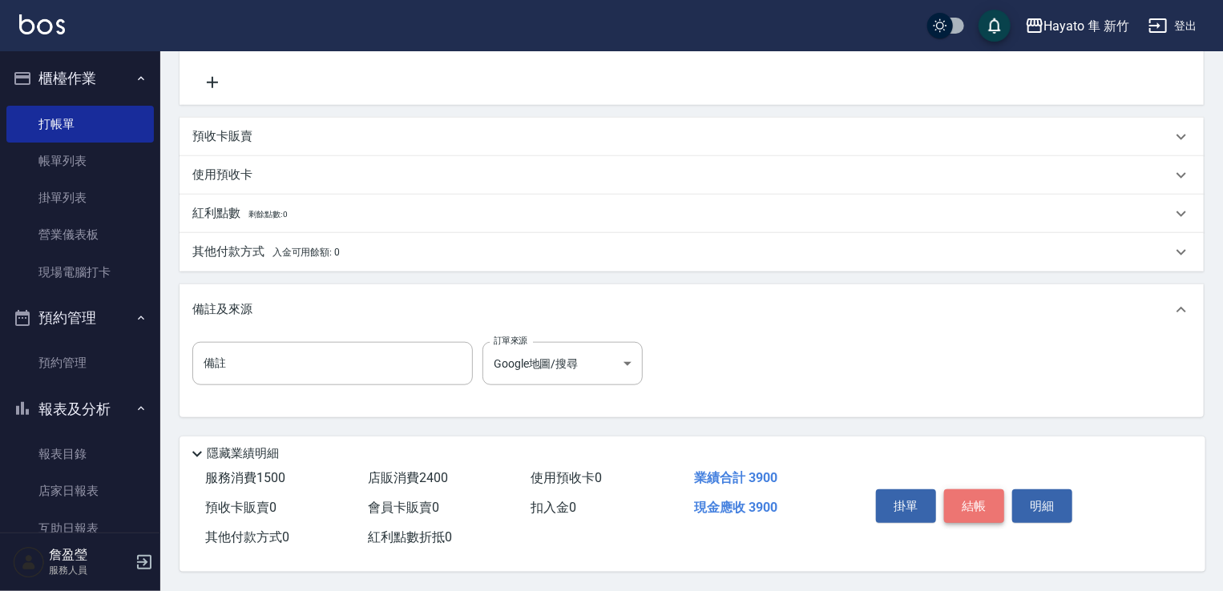
click at [979, 491] on button "結帳" at bounding box center [974, 507] width 60 height 34
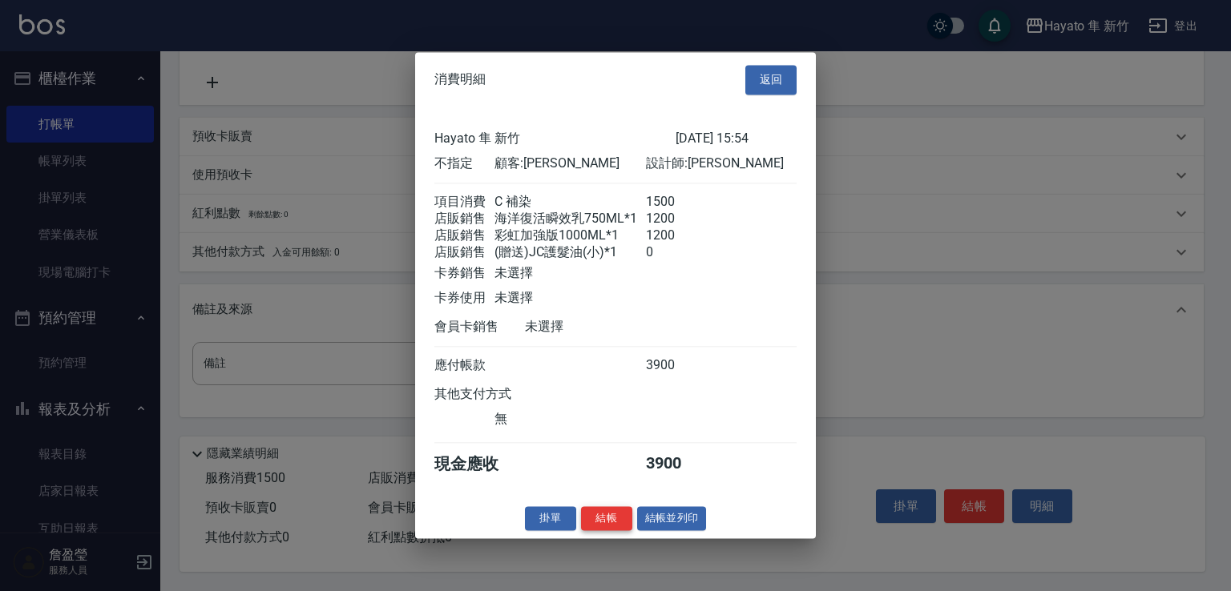
click at [605, 523] on button "結帳" at bounding box center [606, 518] width 51 height 25
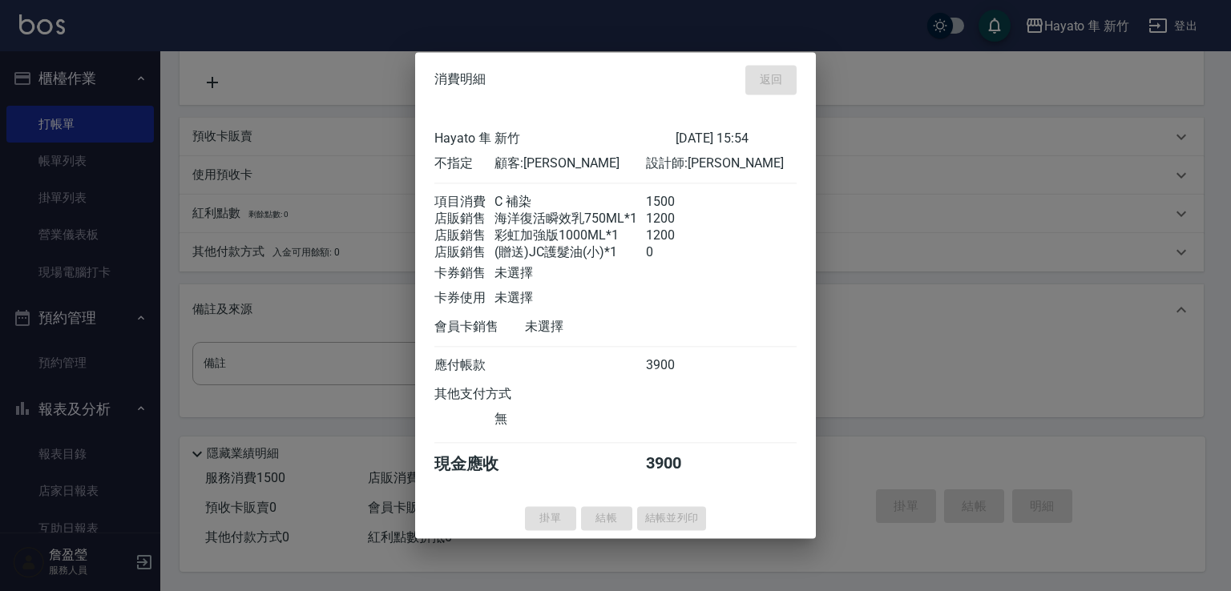
type input "[DATE] 16:41"
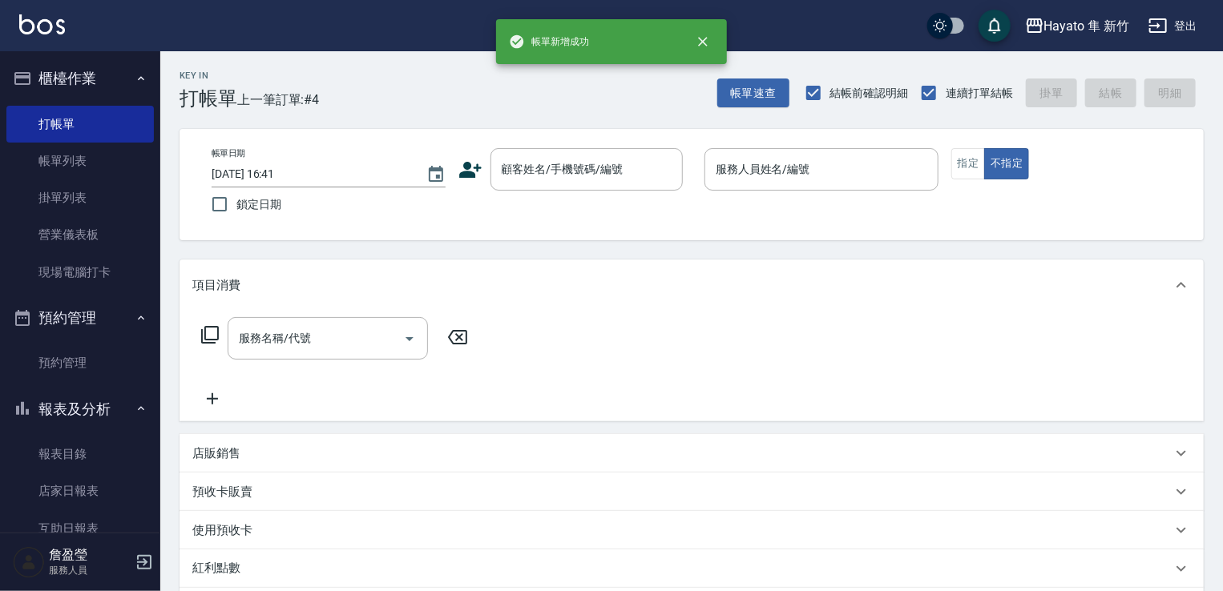
scroll to position [0, 0]
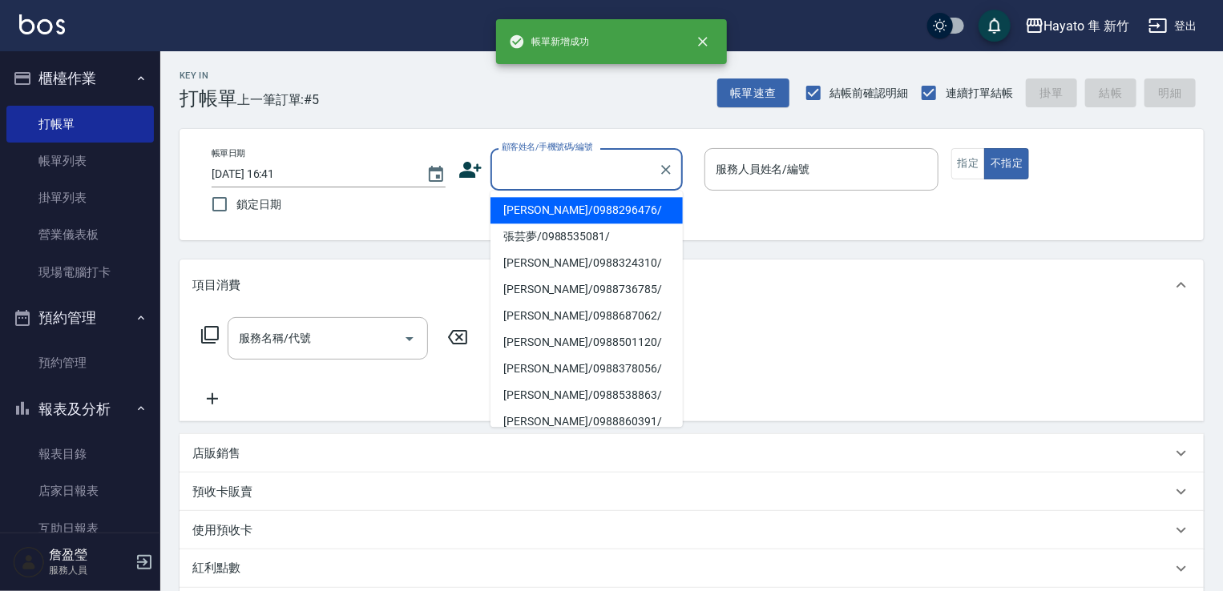
click at [535, 175] on input "顧客姓名/手機號碼/編號" at bounding box center [575, 169] width 154 height 28
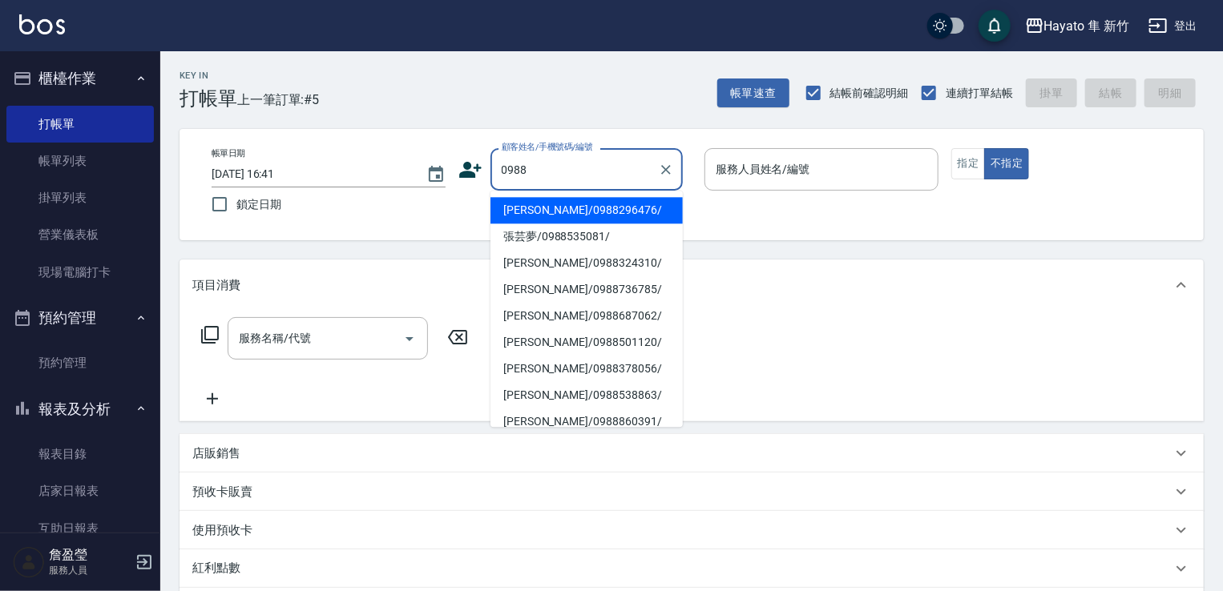
click at [608, 212] on li "[PERSON_NAME]/0988296476/" at bounding box center [586, 210] width 192 height 26
type input "[PERSON_NAME]/0988296476/"
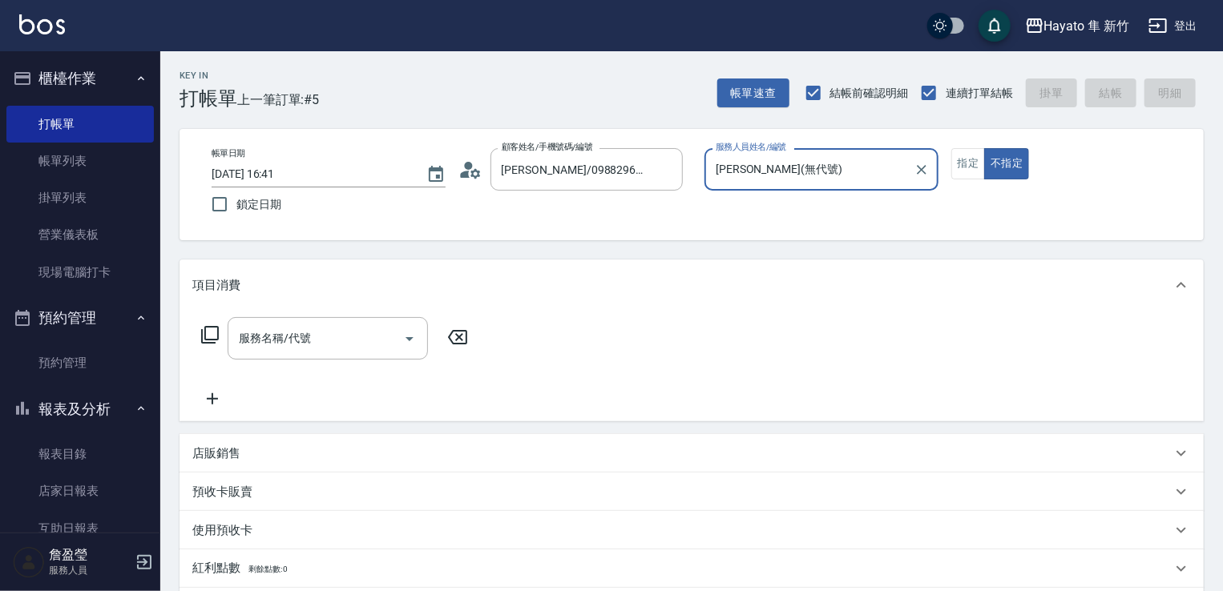
click at [760, 171] on input "[PERSON_NAME](無代號)" at bounding box center [810, 169] width 196 height 28
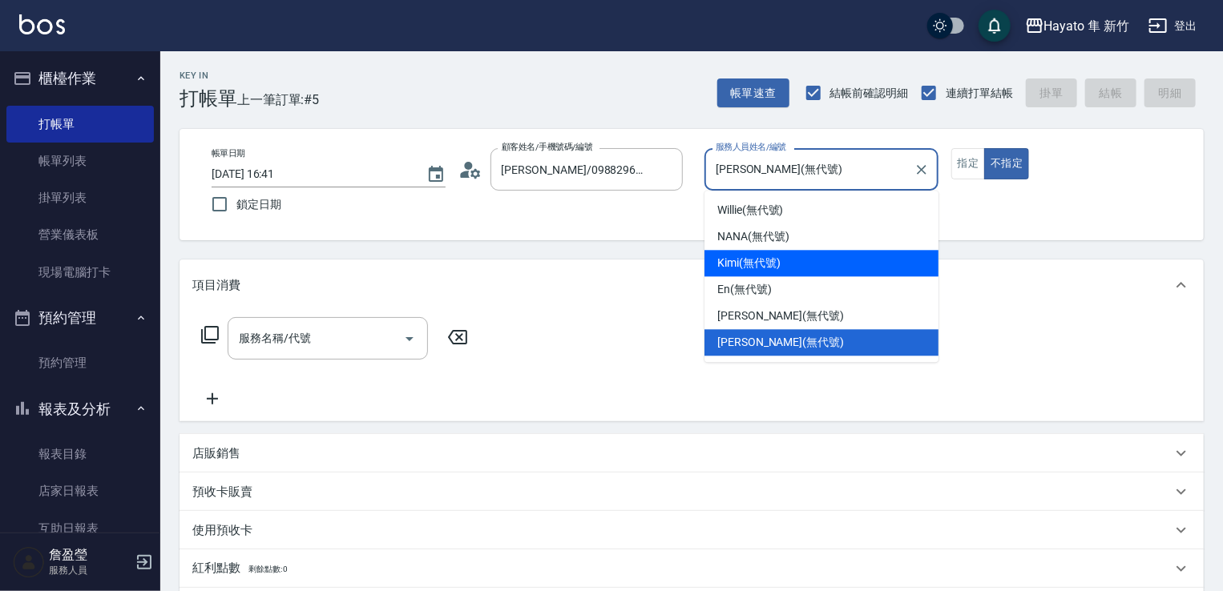
click at [736, 261] on span "Kimi (無代號)" at bounding box center [748, 263] width 63 height 17
type input "Kimi(無代號)"
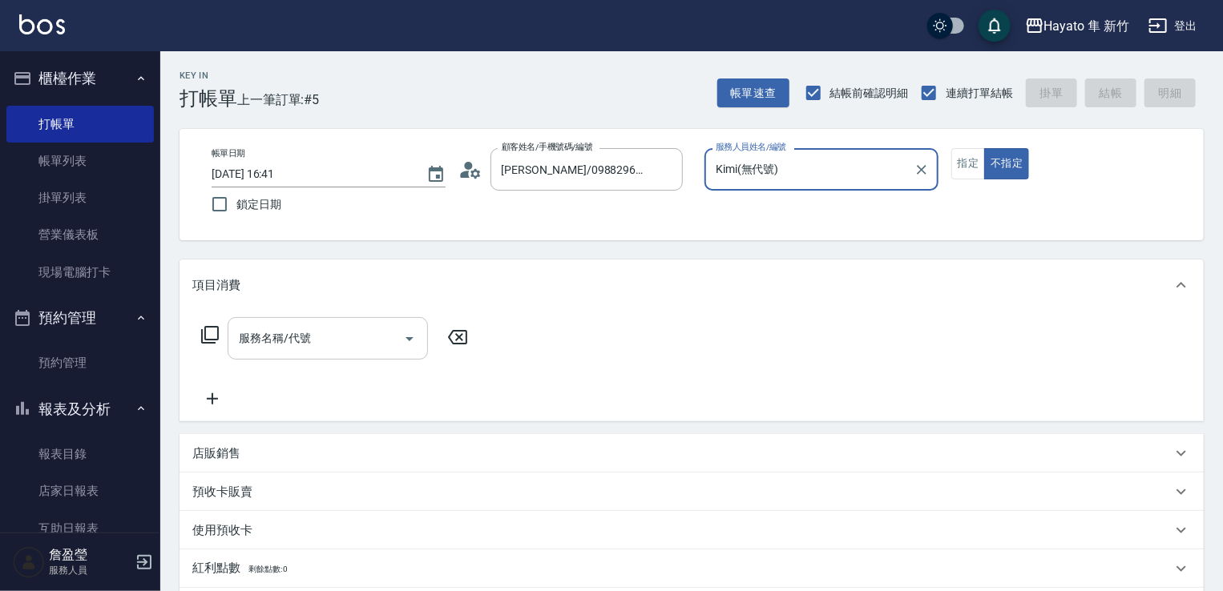
click at [285, 360] on div "服務名稱/代號" at bounding box center [328, 338] width 200 height 42
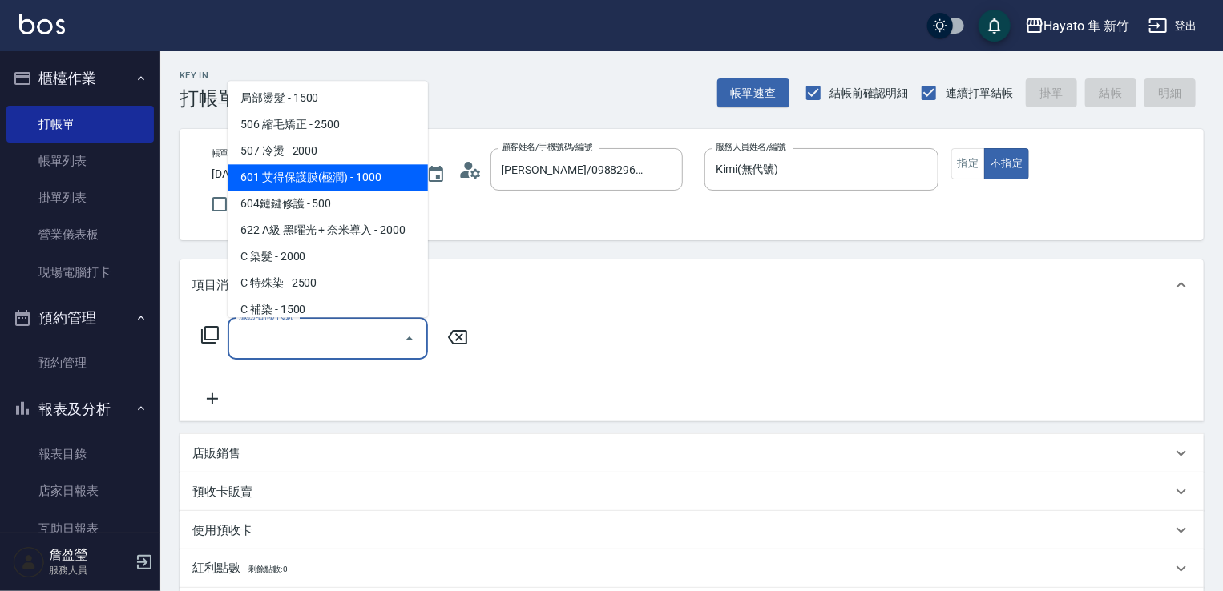
scroll to position [160, 0]
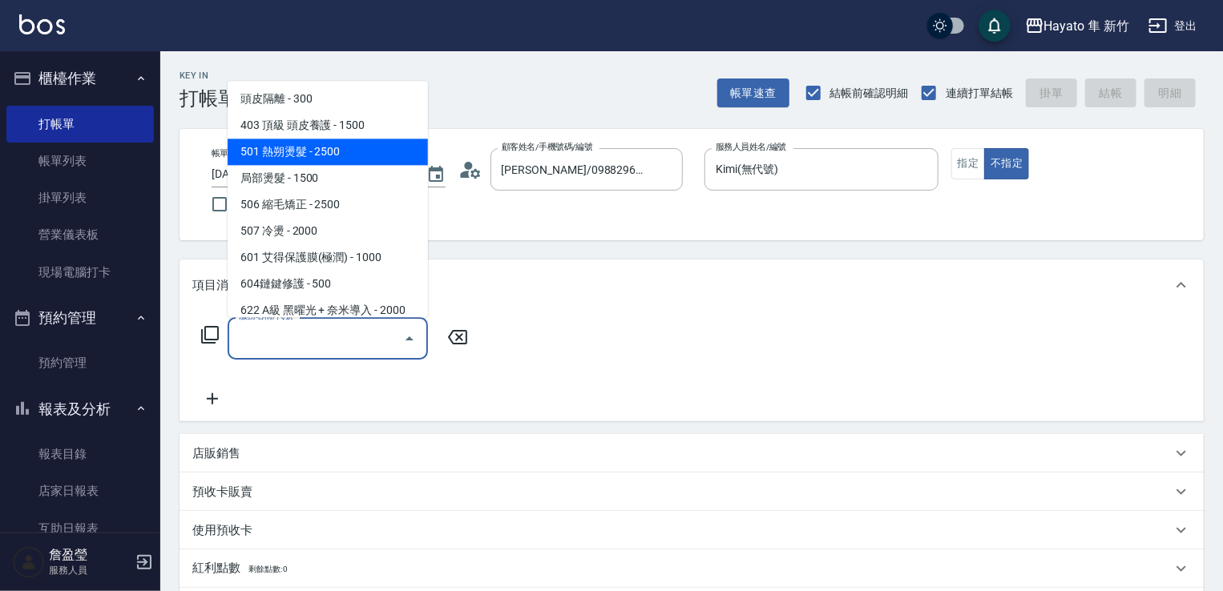
click at [324, 155] on span "501 熱朔燙髮 - 2500" at bounding box center [328, 152] width 200 height 26
type input "501 熱朔燙髮(501)"
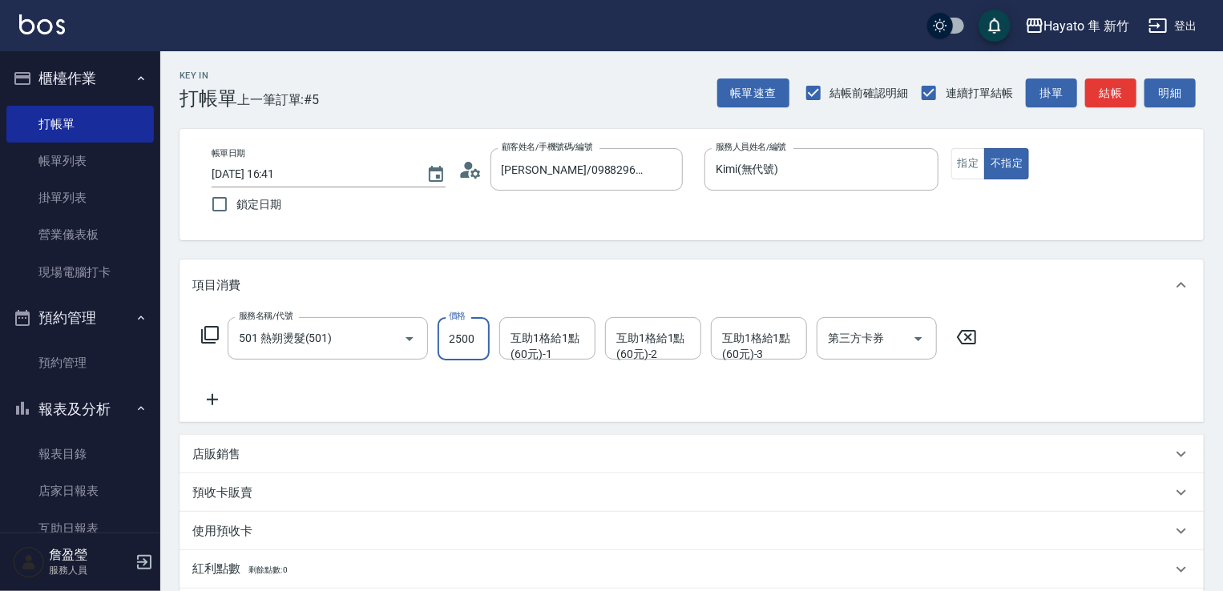
click at [469, 341] on input "2500" at bounding box center [464, 338] width 52 height 43
type input "3000"
click at [215, 401] on icon at bounding box center [212, 399] width 40 height 19
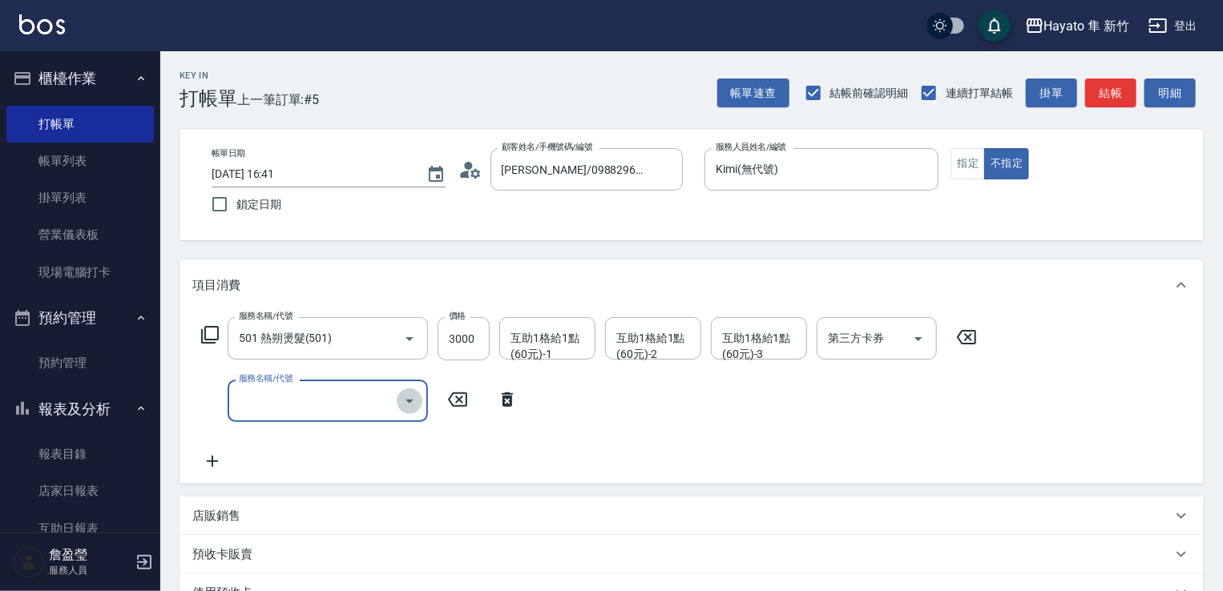
click at [402, 399] on icon "Open" at bounding box center [409, 401] width 19 height 19
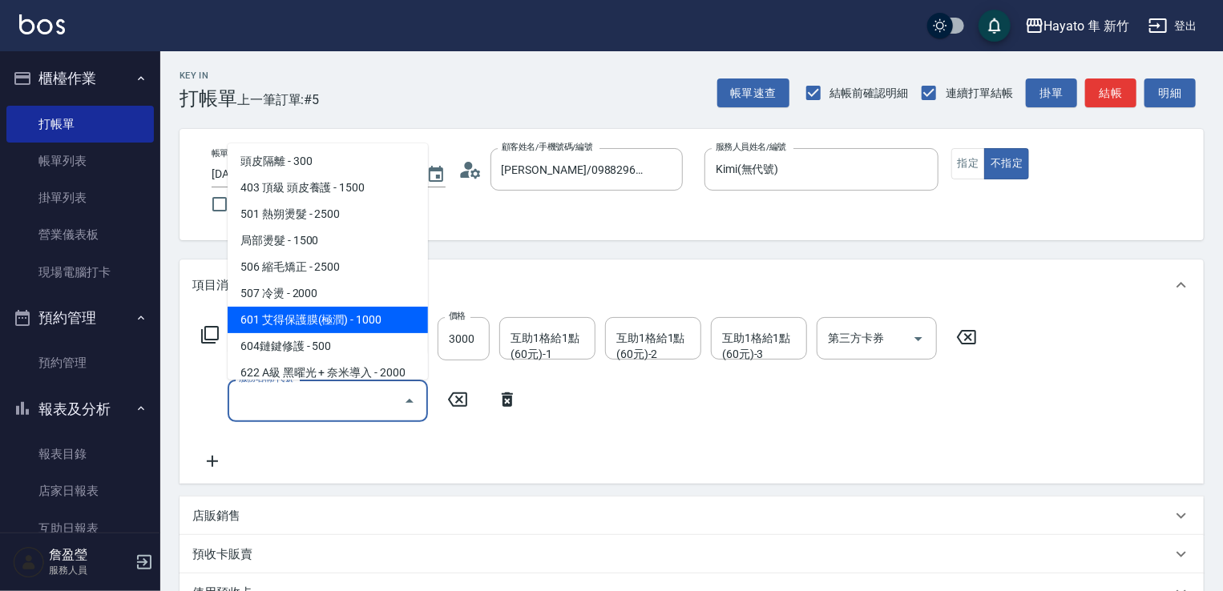
click at [382, 316] on span "601 艾得保護膜(極潤) - 1000" at bounding box center [328, 320] width 200 height 26
type input "601 艾得保護膜(極潤)(601)"
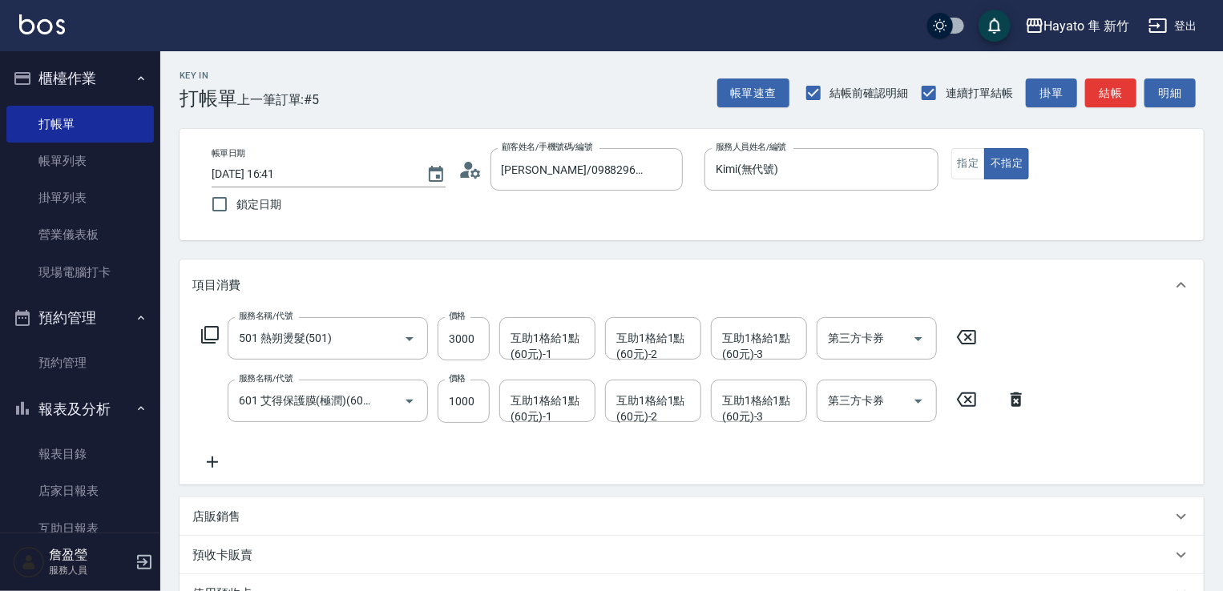
click at [396, 442] on div "服務名稱/代號 501 熱朔燙髮(501) 服務名稱/代號 價格 3000 價格 互助1格給1點(60元)-1 互助1格給1點(60元)-1 互助1格給1點(…" at bounding box center [614, 394] width 844 height 155
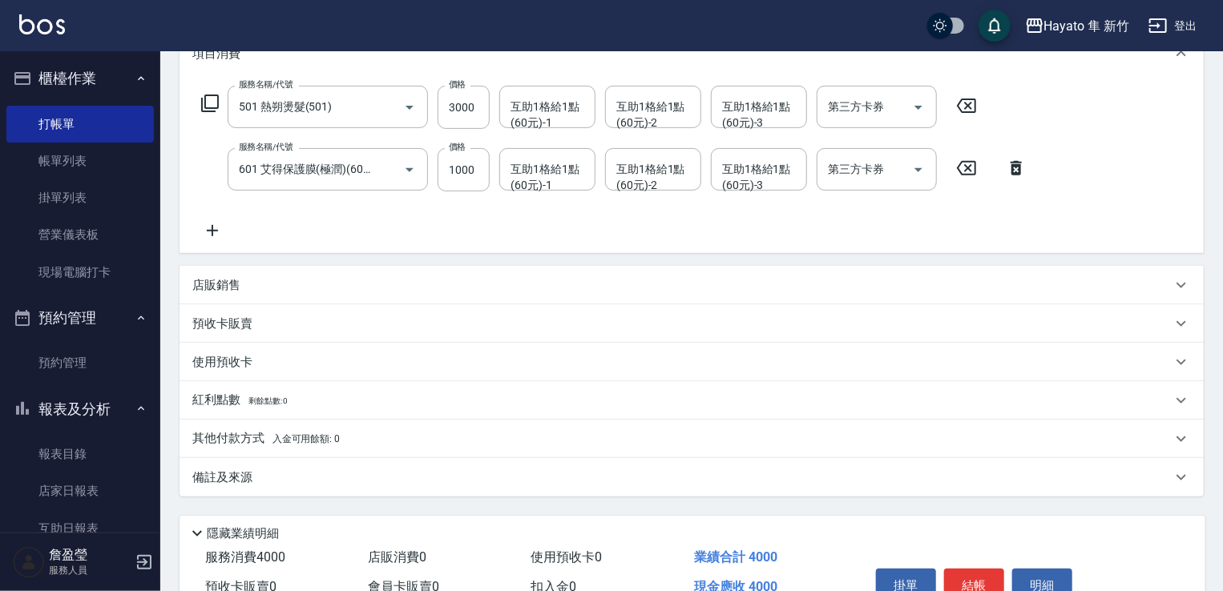
scroll to position [240, 0]
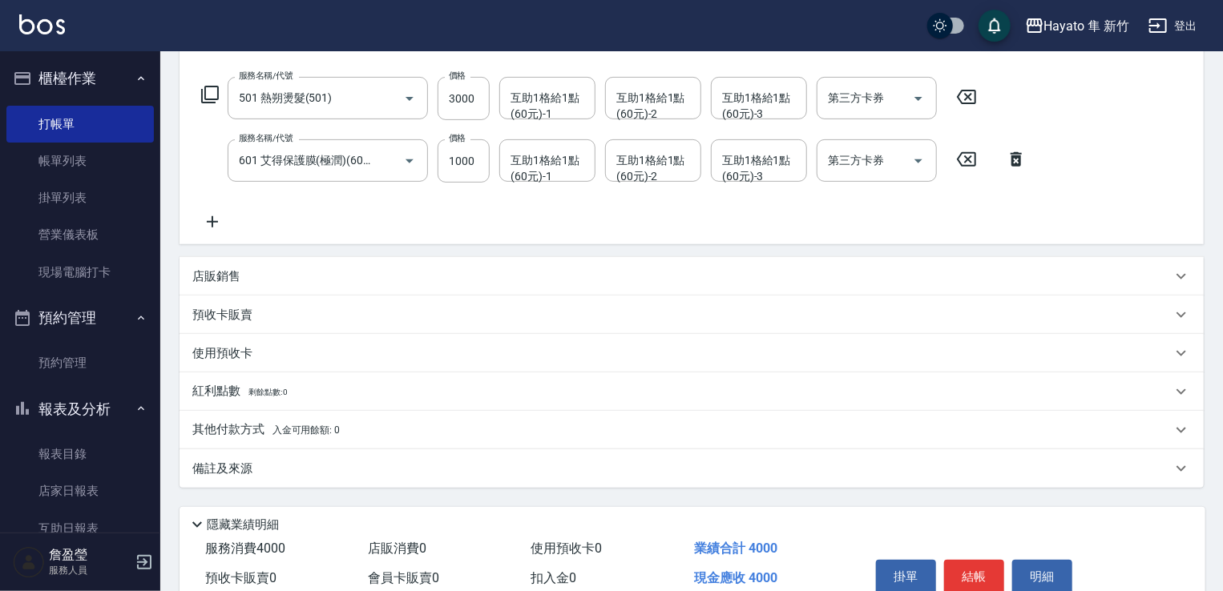
click at [240, 469] on p "備註及來源" at bounding box center [222, 469] width 60 height 17
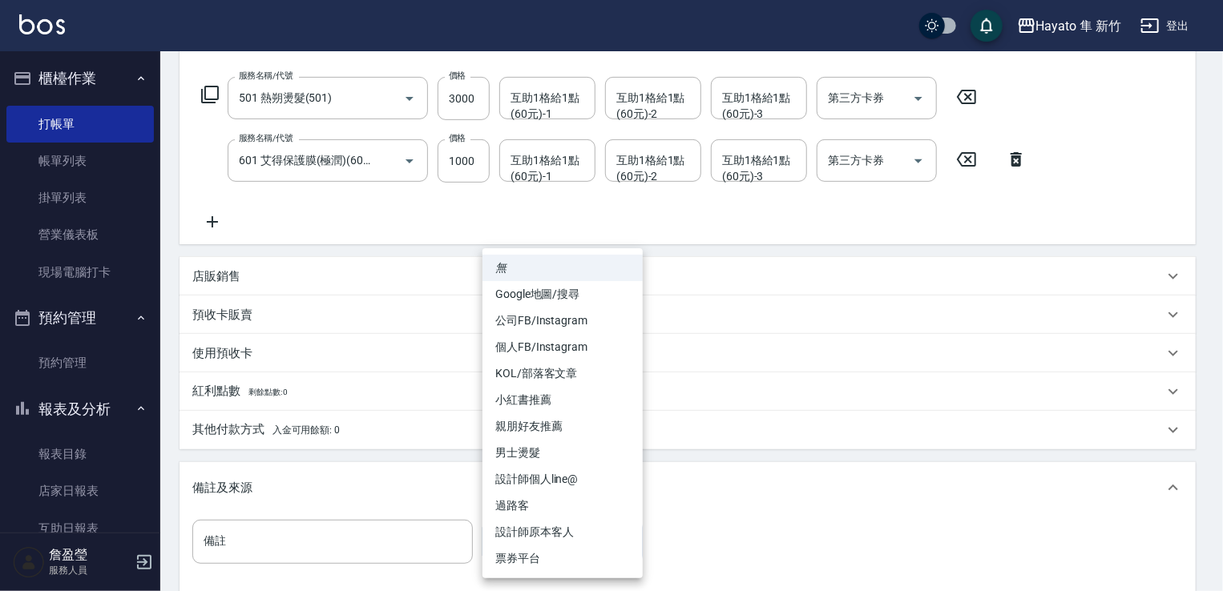
click at [567, 542] on body "Hayato 隼 新竹 登出 櫃檯作業 打帳單 帳單列表 掛單列表 營業儀表板 現場電腦打卡 預約管理 預約管理 報表及分析 報表目錄 店家日報表 互助日報表…" at bounding box center [611, 265] width 1223 height 1011
click at [547, 298] on li "Google地圖/搜尋" at bounding box center [562, 294] width 160 height 26
type input "Google地圖/搜尋"
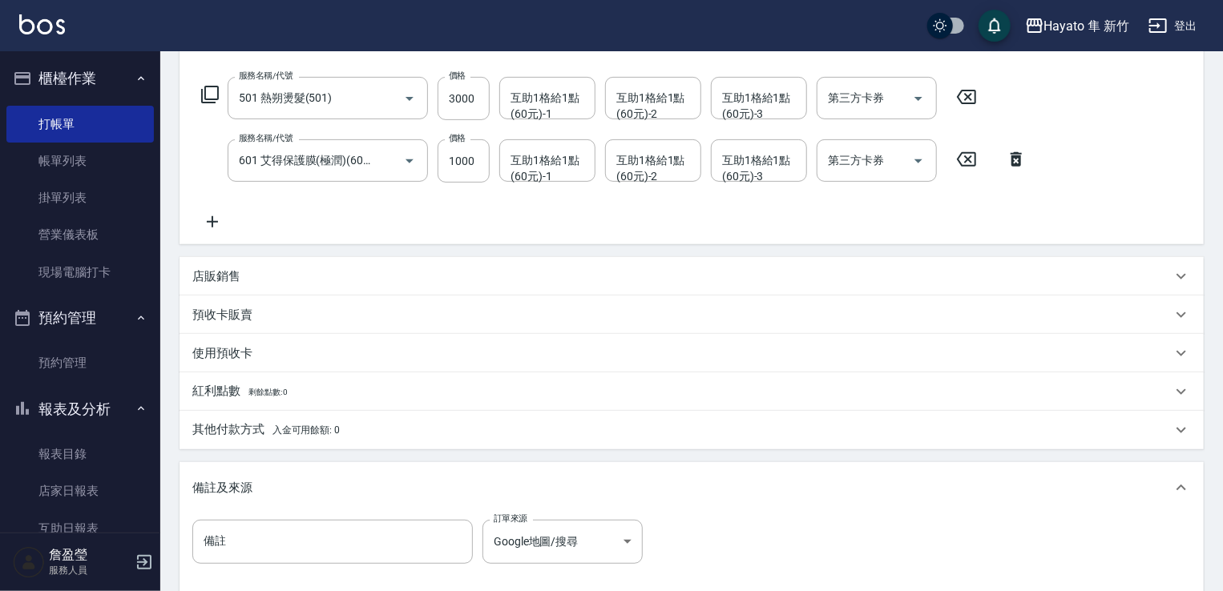
drag, startPoint x: 707, startPoint y: 501, endPoint x: 697, endPoint y: 502, distance: 9.6
click at [701, 504] on div "備註及來源" at bounding box center [692, 487] width 1024 height 51
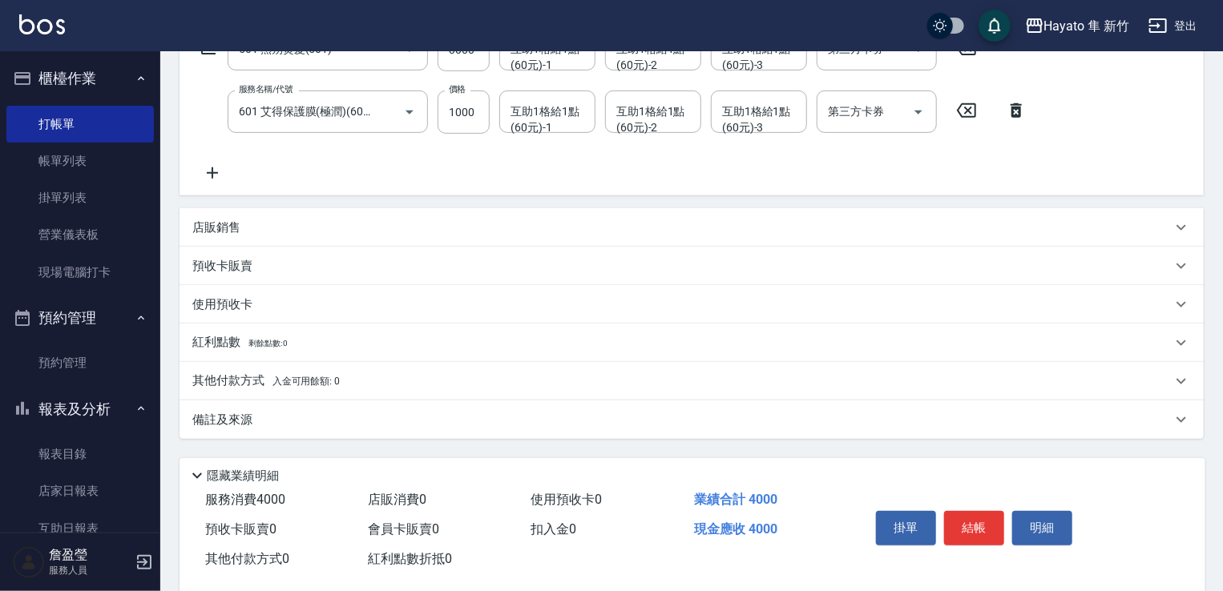
scroll to position [317, 0]
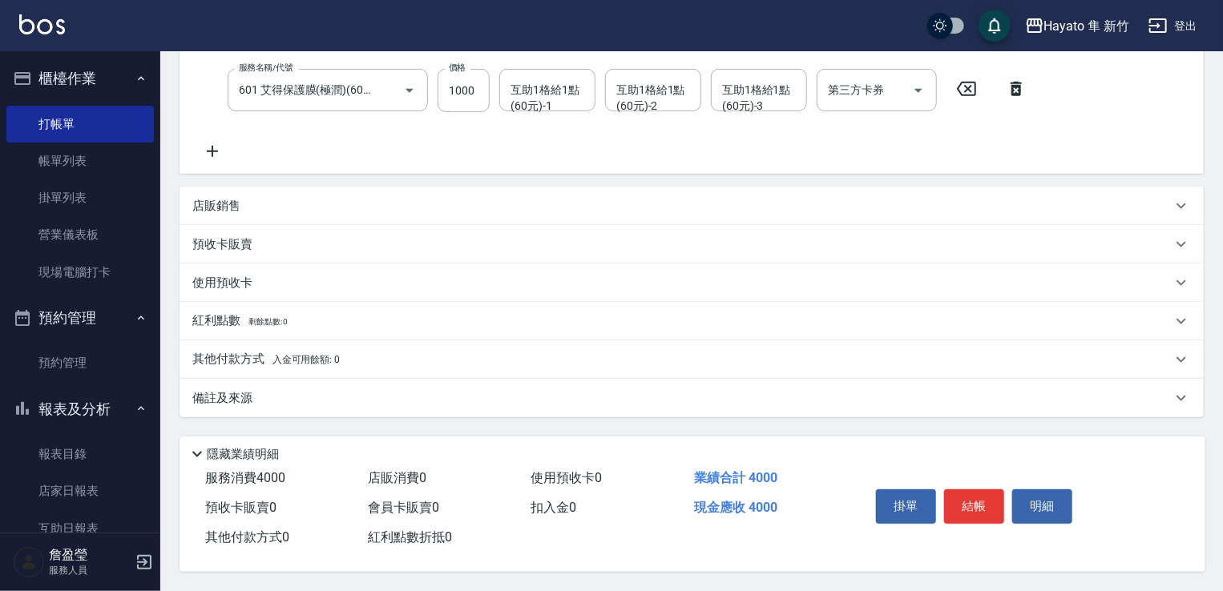
click at [405, 401] on div "備註及來源" at bounding box center [692, 398] width 1024 height 38
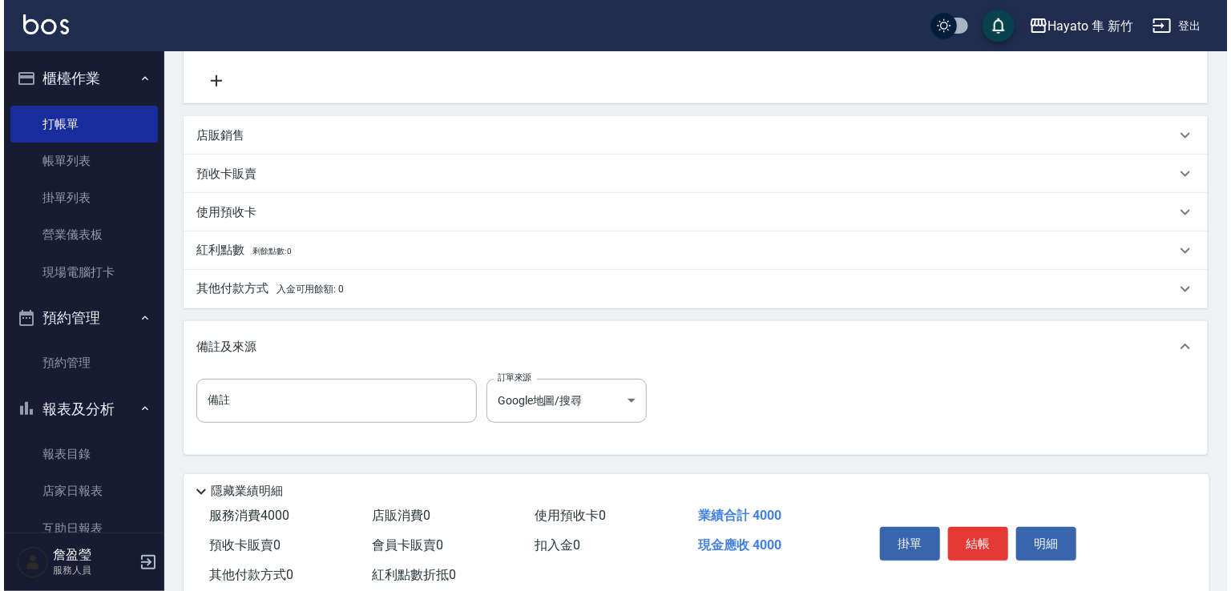
scroll to position [424, 0]
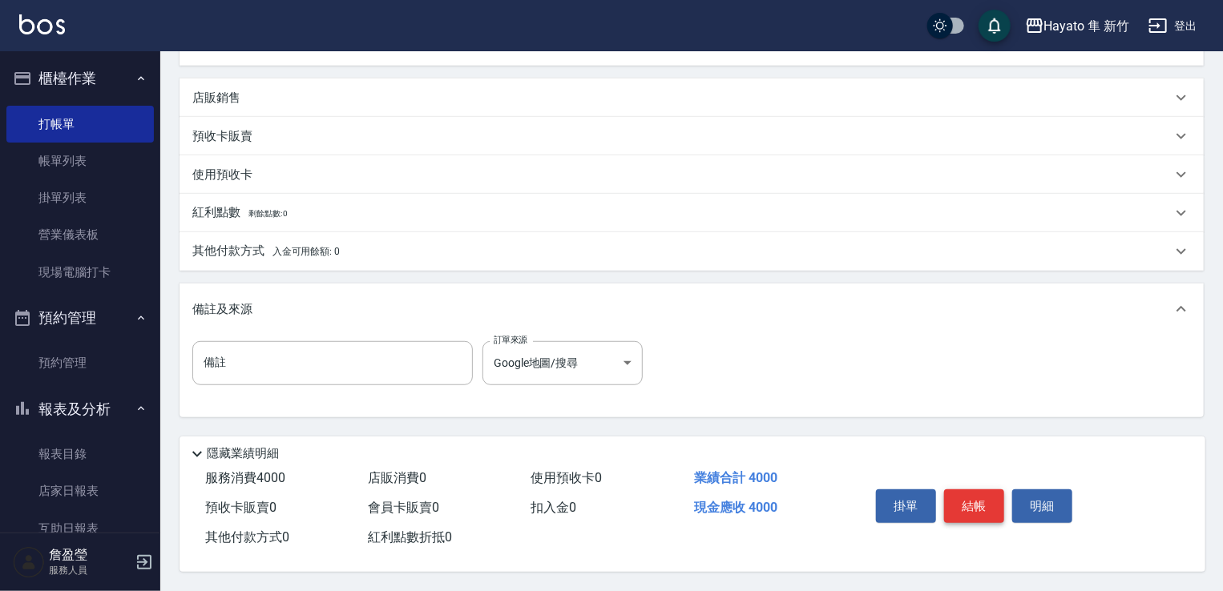
click at [982, 496] on button "結帳" at bounding box center [974, 507] width 60 height 34
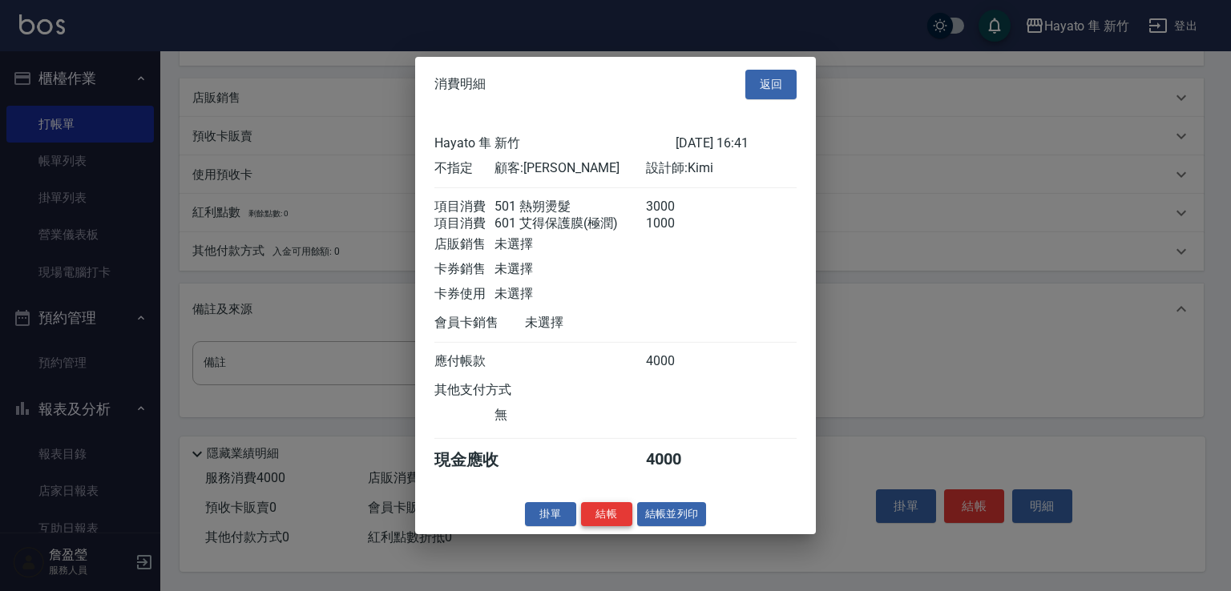
click at [607, 522] on button "結帳" at bounding box center [606, 514] width 51 height 25
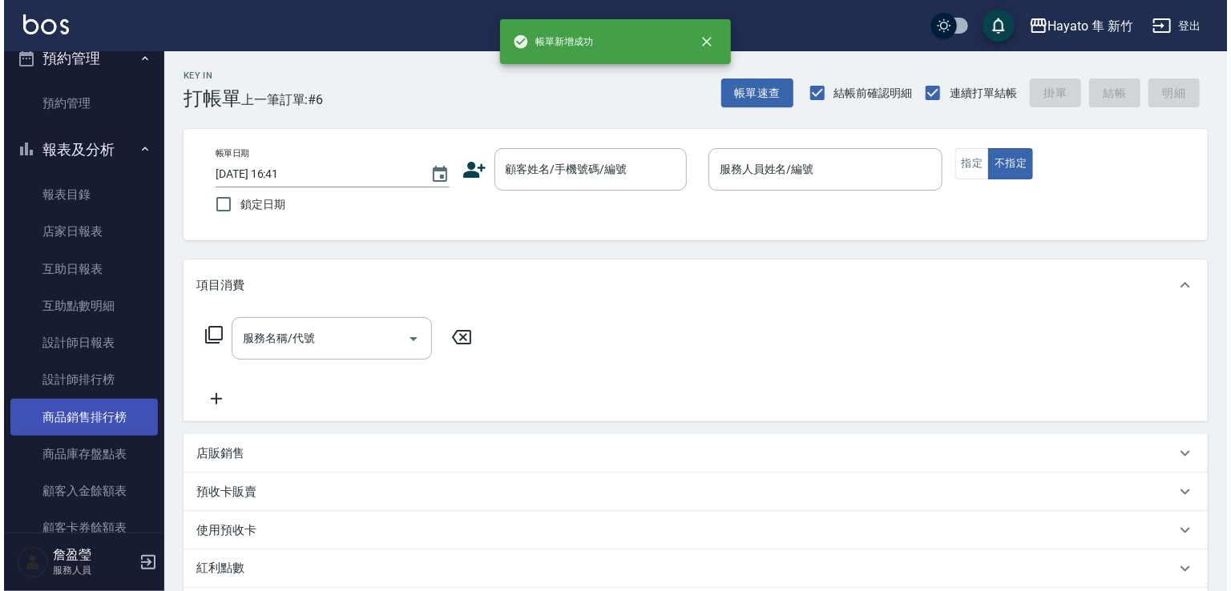
scroll to position [401, 0]
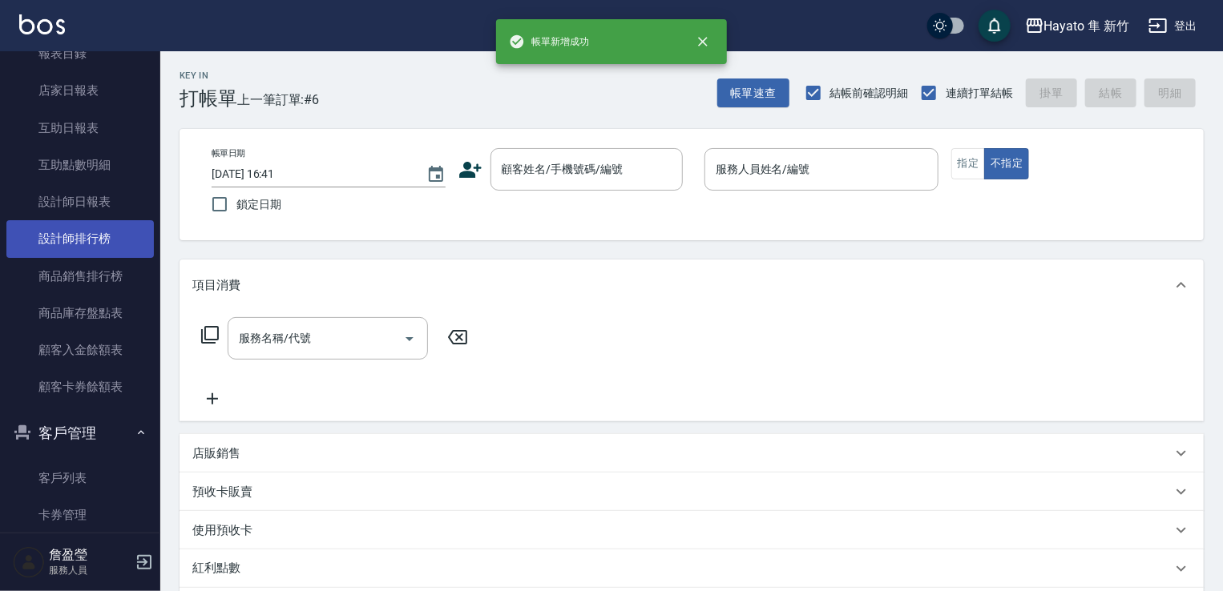
click at [62, 244] on link "設計師排行榜" at bounding box center [79, 238] width 147 height 37
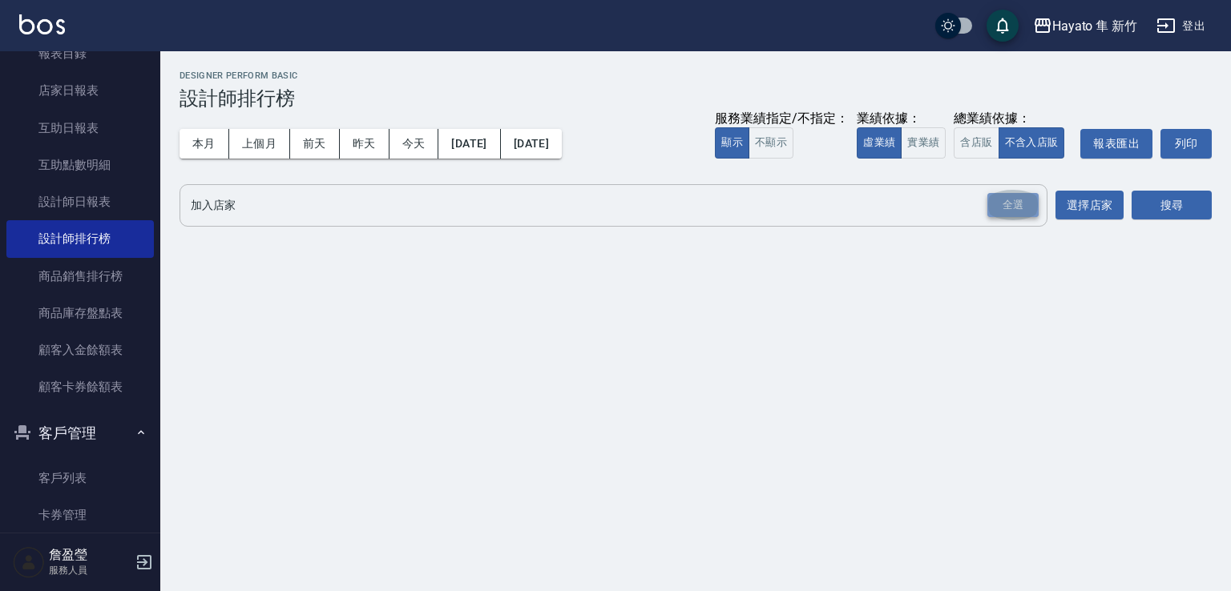
click at [1005, 209] on div "全選" at bounding box center [1012, 205] width 51 height 25
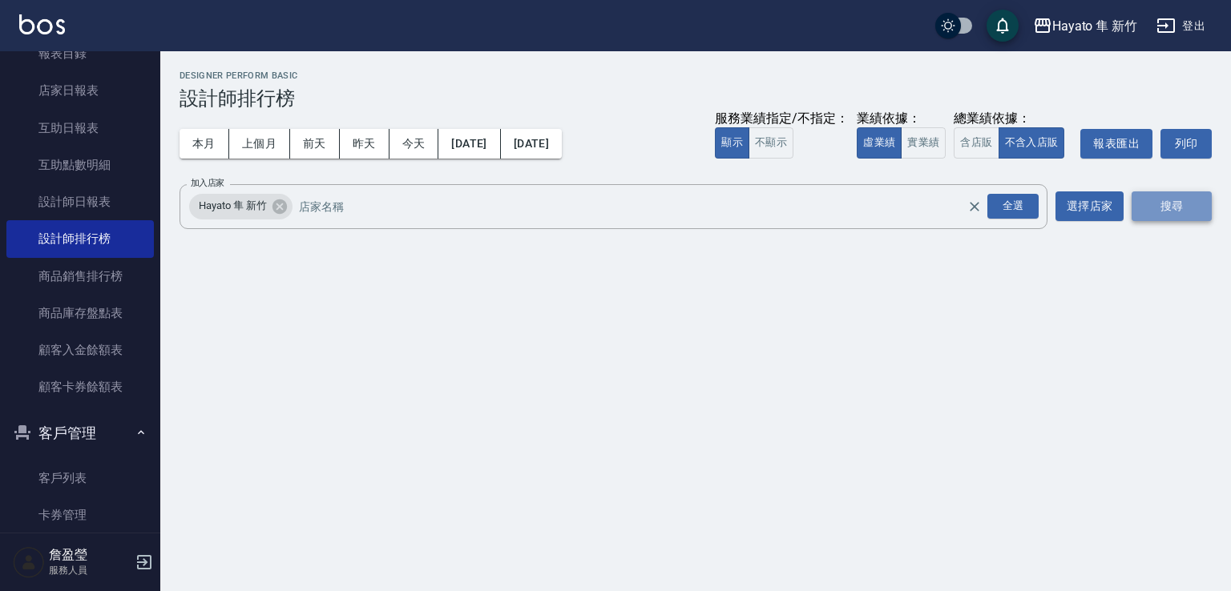
click at [1164, 209] on button "搜尋" at bounding box center [1172, 207] width 80 height 30
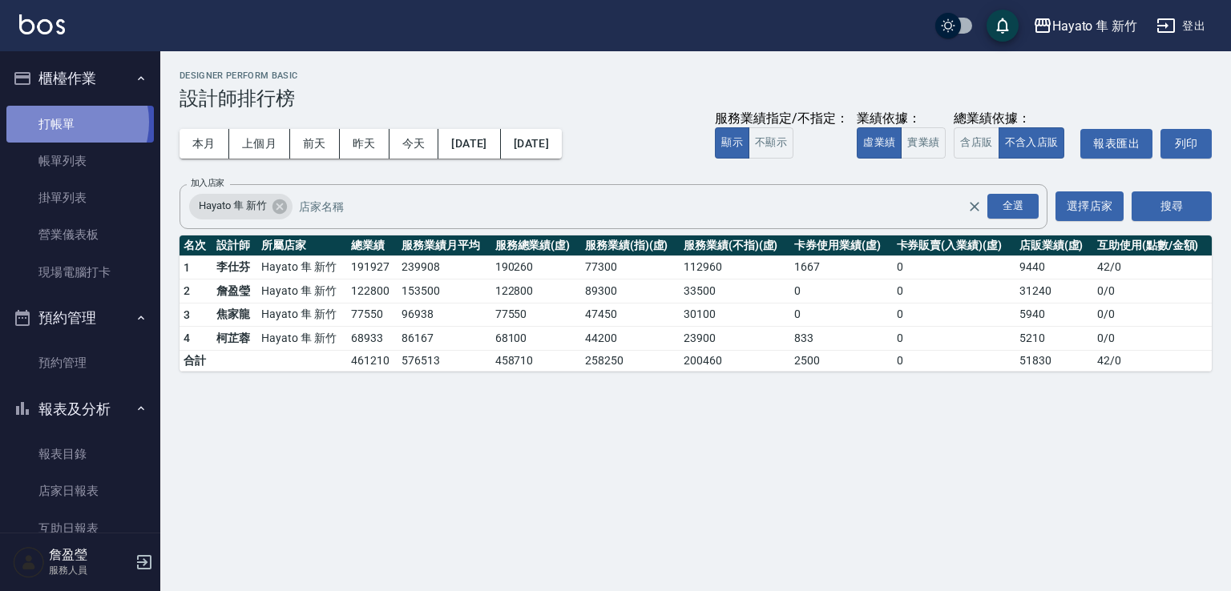
click at [67, 122] on link "打帳單" at bounding box center [79, 124] width 147 height 37
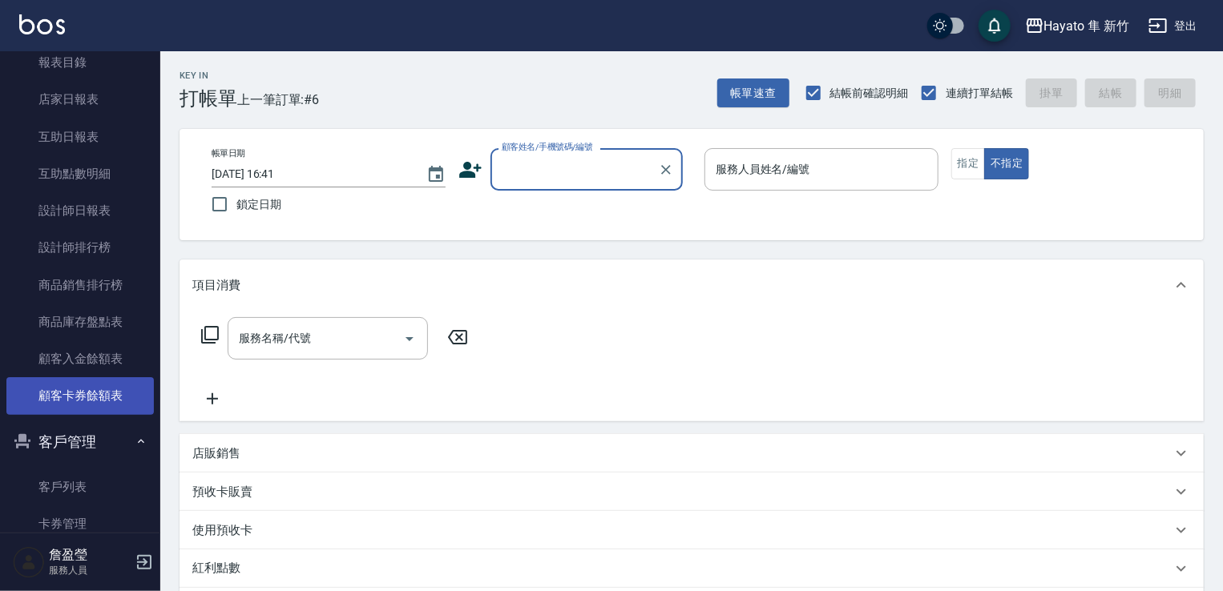
scroll to position [561, 0]
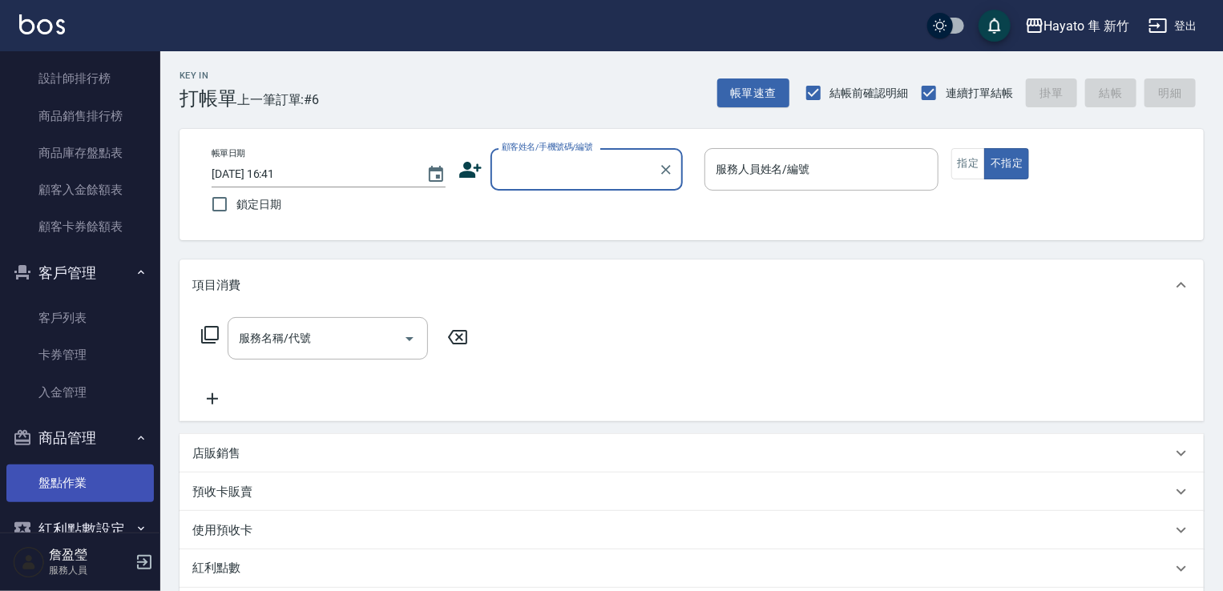
click at [66, 488] on link "盤點作業" at bounding box center [79, 483] width 147 height 37
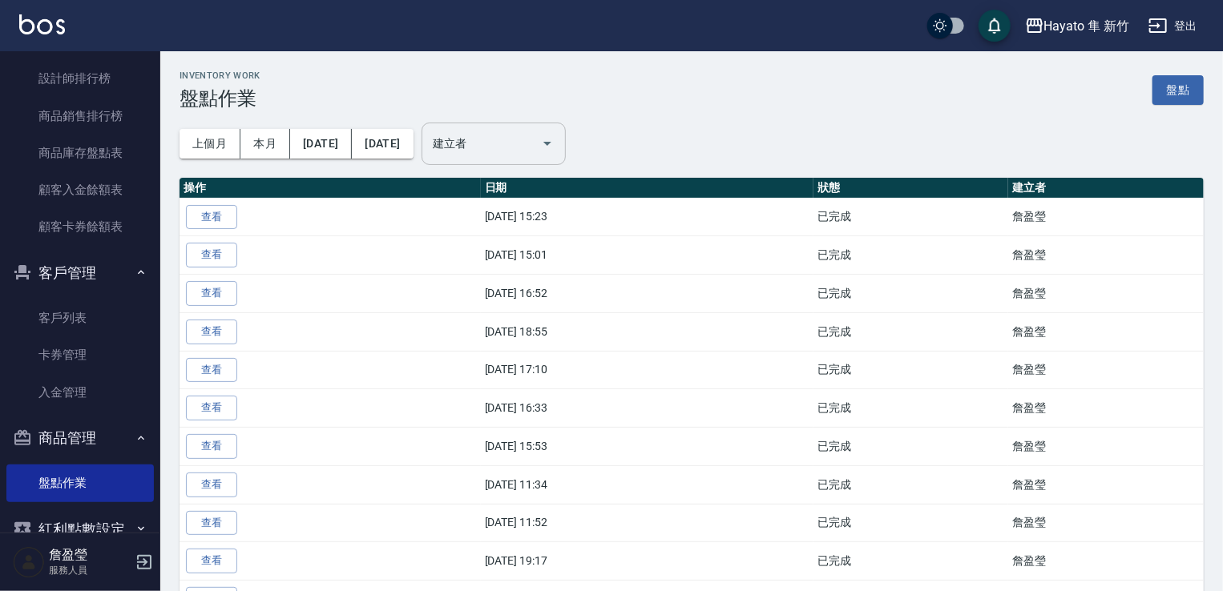
click at [520, 139] on input "建立者" at bounding box center [482, 144] width 106 height 28
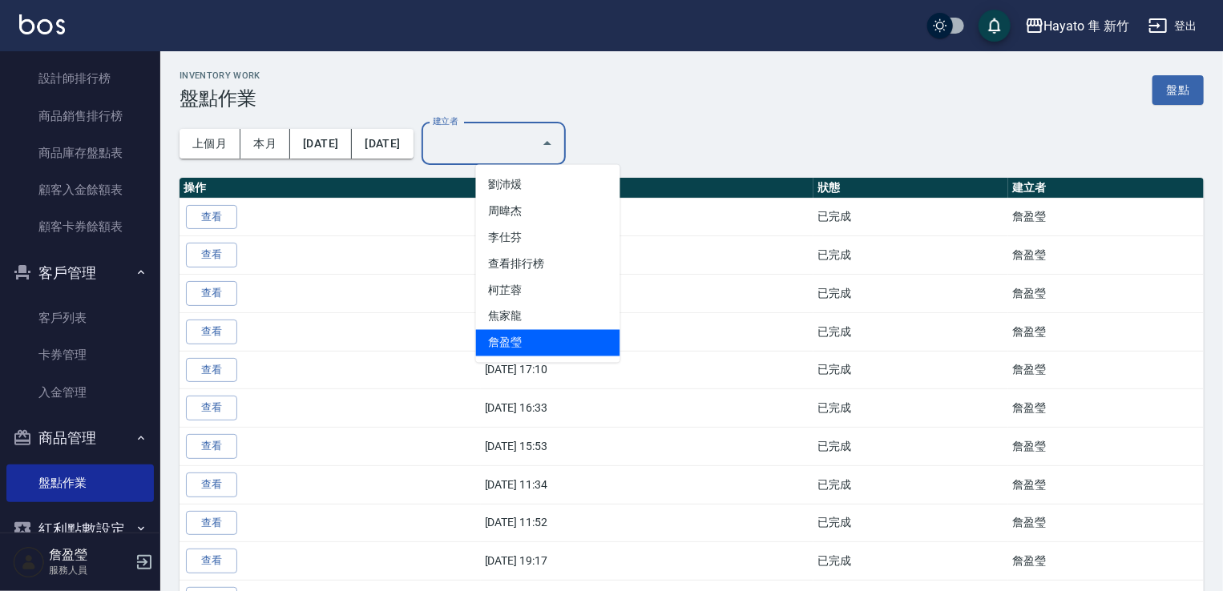
click at [517, 338] on li "詹盈瑩" at bounding box center [548, 343] width 144 height 26
type input "詹盈瑩"
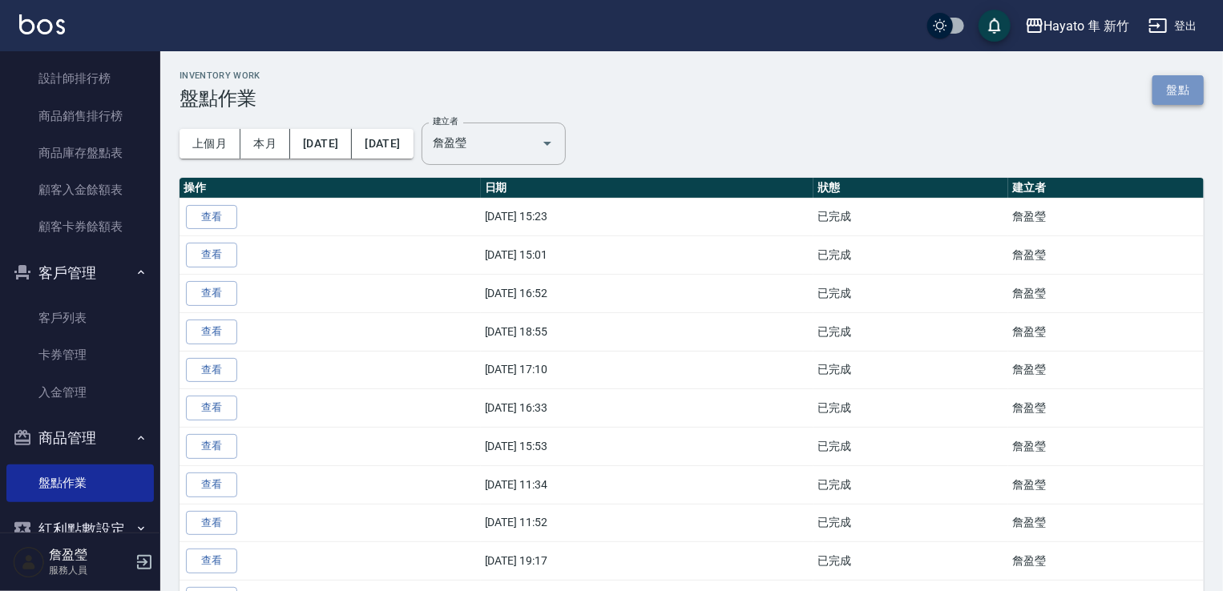
click at [1169, 98] on link "盤點" at bounding box center [1177, 90] width 51 height 30
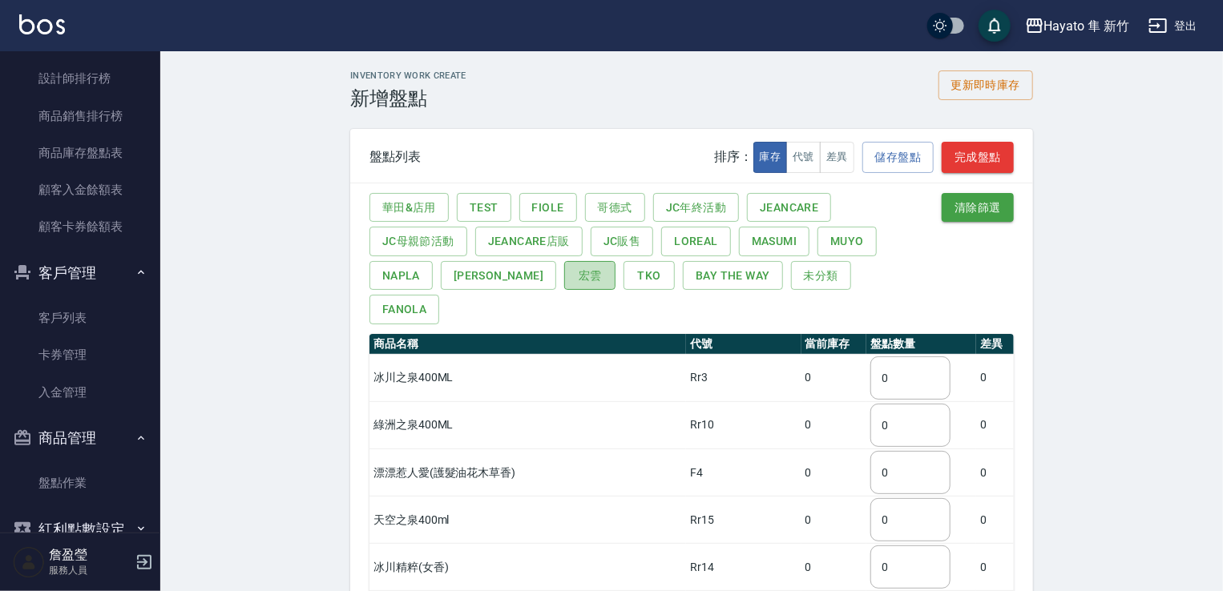
click at [564, 280] on button "宏雲" at bounding box center [589, 276] width 51 height 30
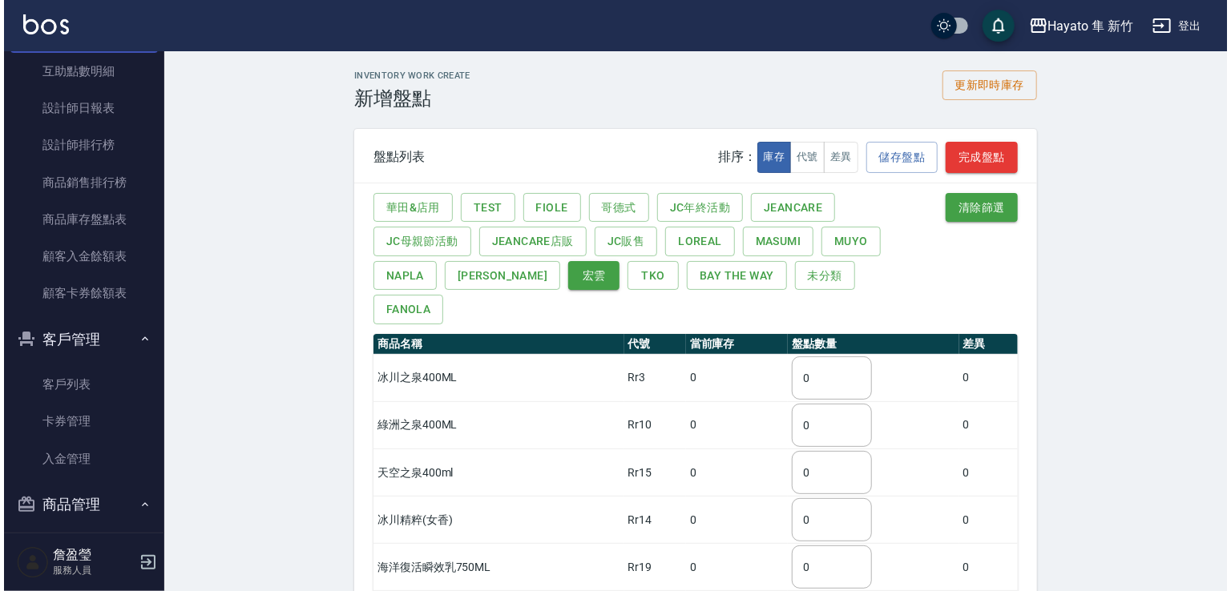
scroll to position [517, 0]
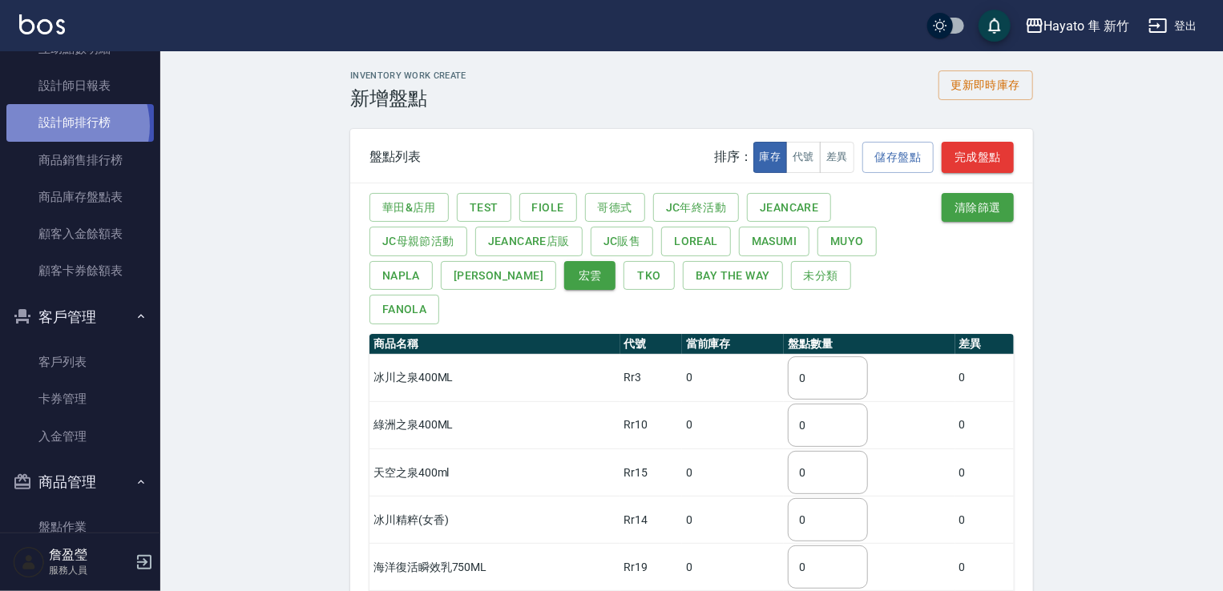
click at [64, 126] on link "設計師排行榜" at bounding box center [79, 122] width 147 height 37
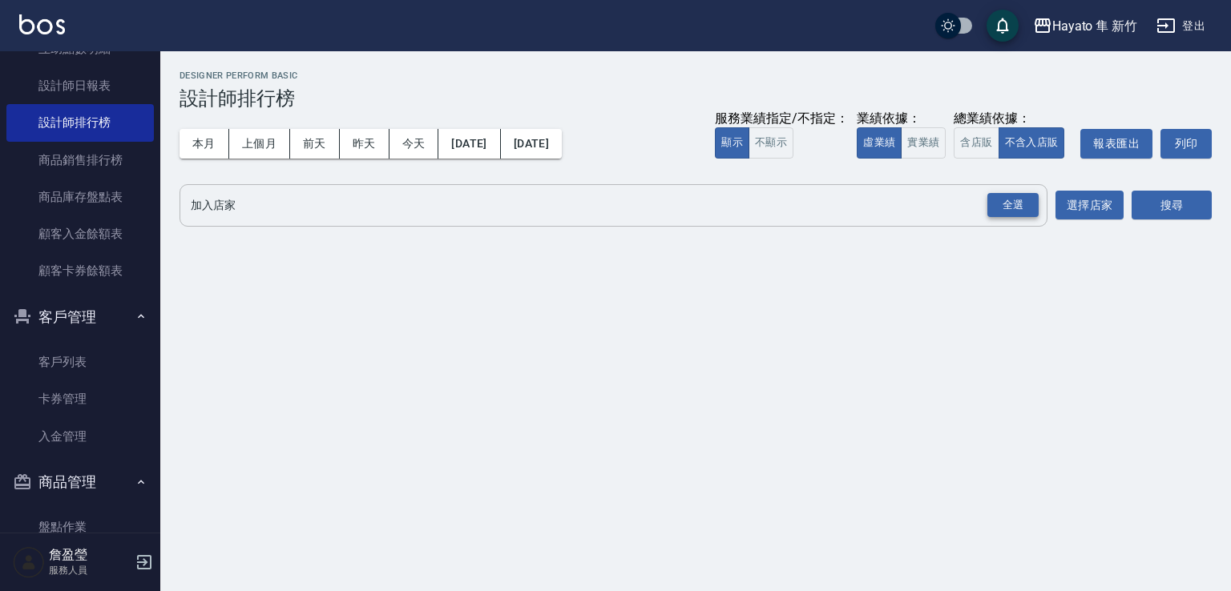
click at [1017, 212] on div "全選" at bounding box center [1012, 205] width 51 height 25
click at [1172, 206] on button "搜尋" at bounding box center [1172, 207] width 80 height 30
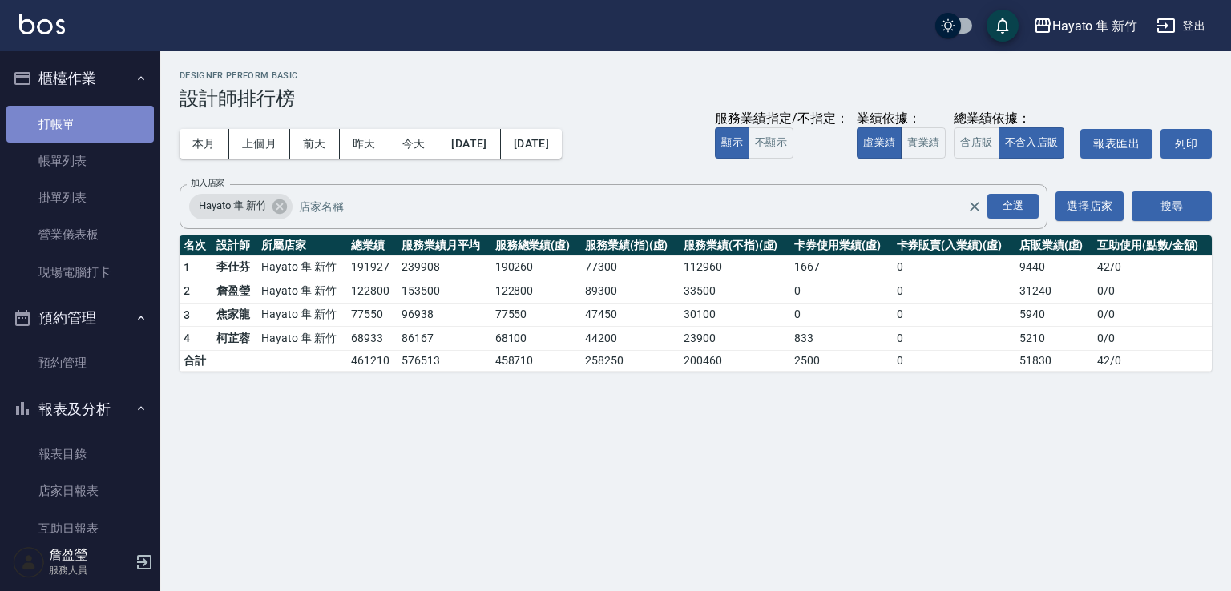
click at [93, 132] on link "打帳單" at bounding box center [79, 124] width 147 height 37
